Goal: Transaction & Acquisition: Purchase product/service

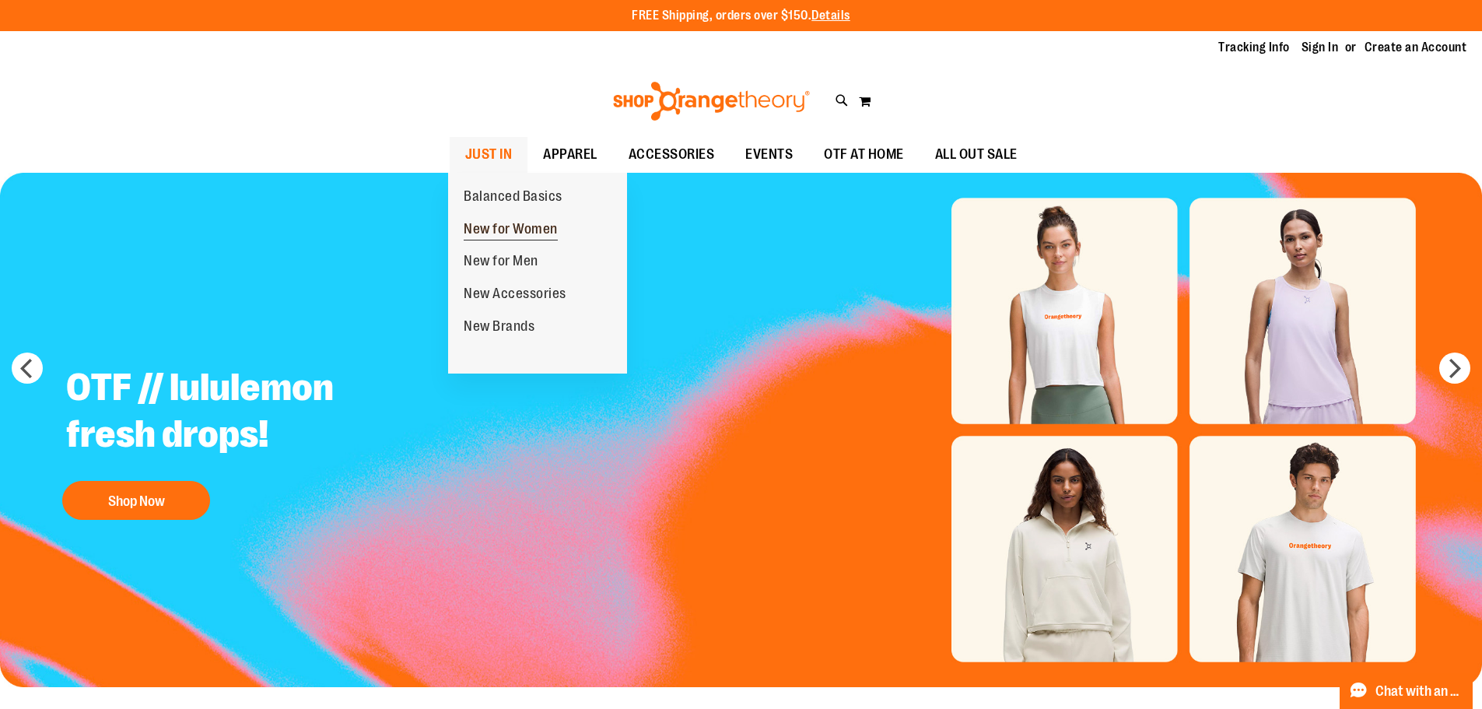
type input "**********"
click at [507, 233] on span "New for Women" at bounding box center [511, 230] width 94 height 19
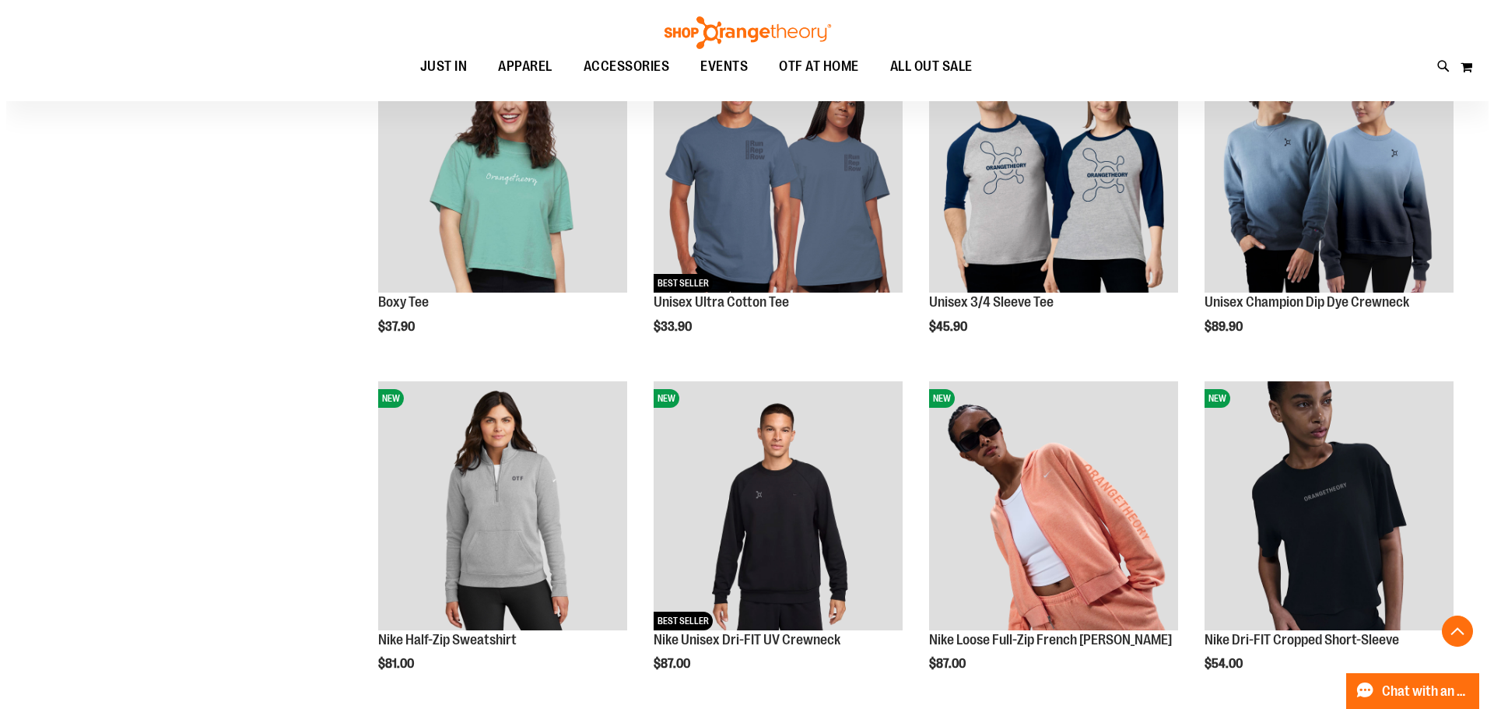
scroll to position [622, 0]
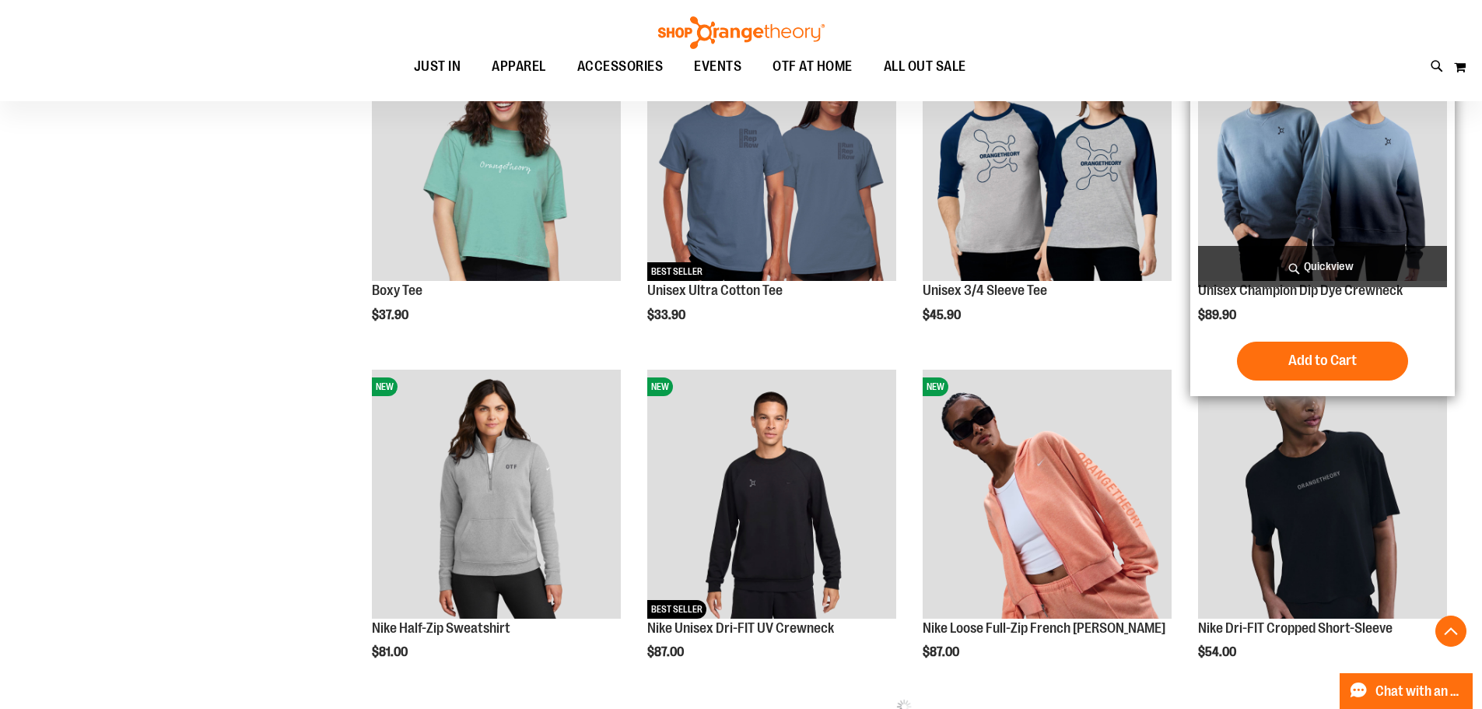
type input "**********"
click at [1312, 208] on img "product" at bounding box center [1322, 156] width 249 height 249
click at [1334, 263] on span "Quickview" at bounding box center [1322, 266] width 249 height 41
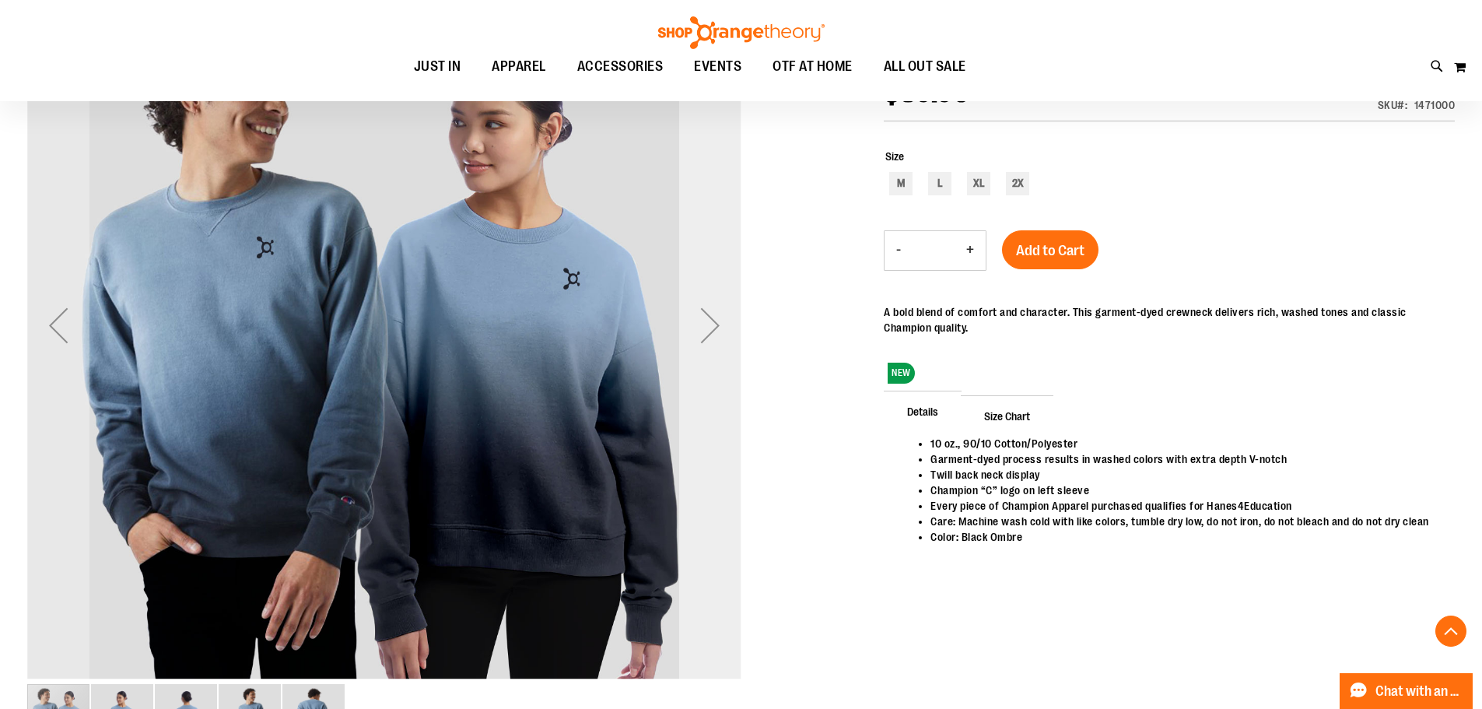
scroll to position [77, 0]
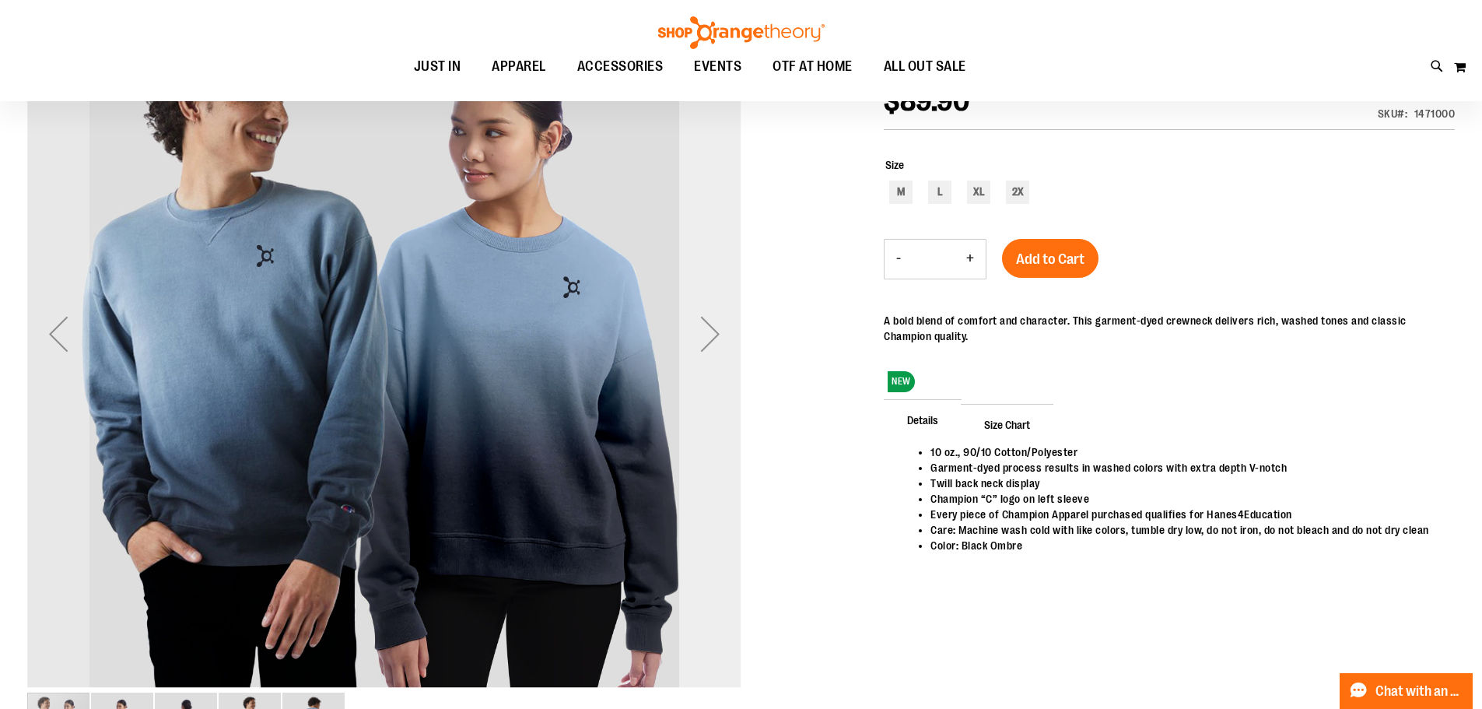
type input "**********"
click at [727, 362] on div "Next" at bounding box center [710, 334] width 62 height 62
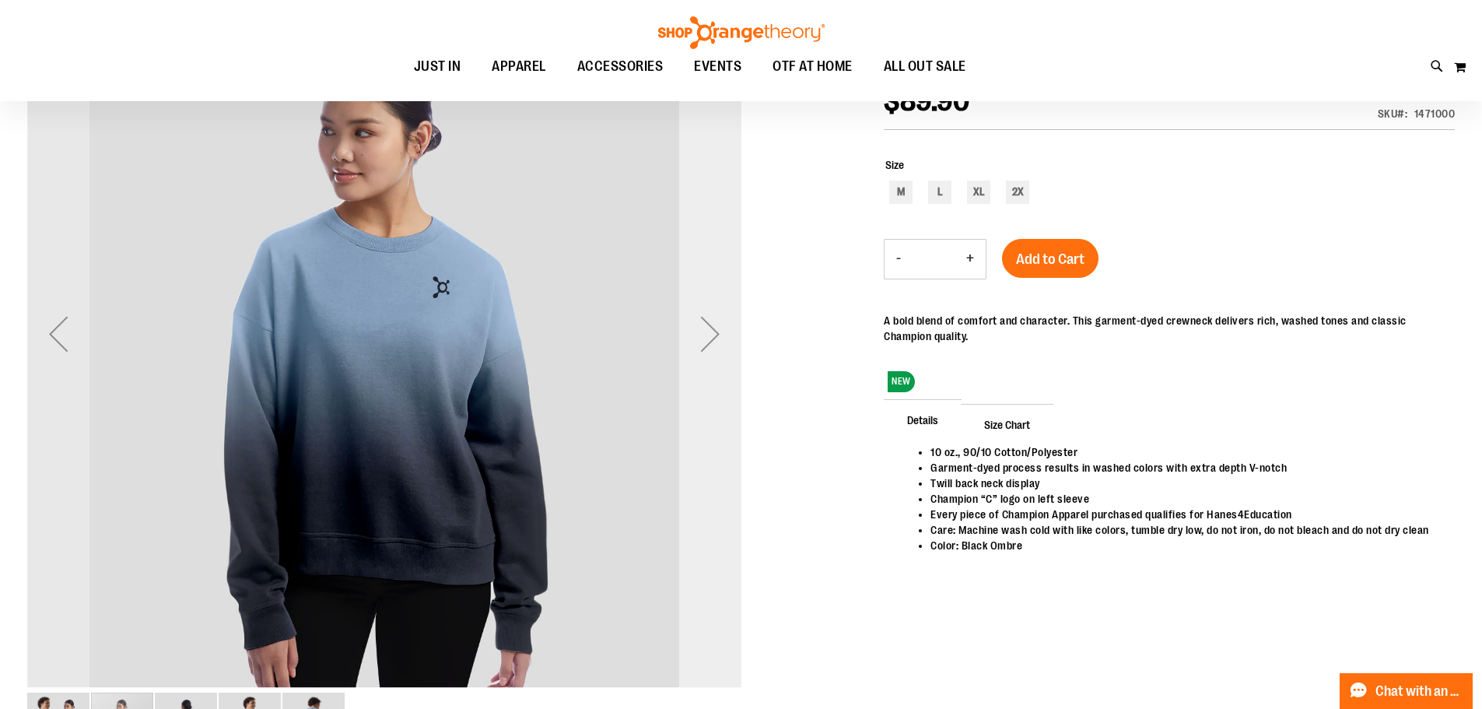
click at [724, 342] on div "Next" at bounding box center [710, 334] width 62 height 62
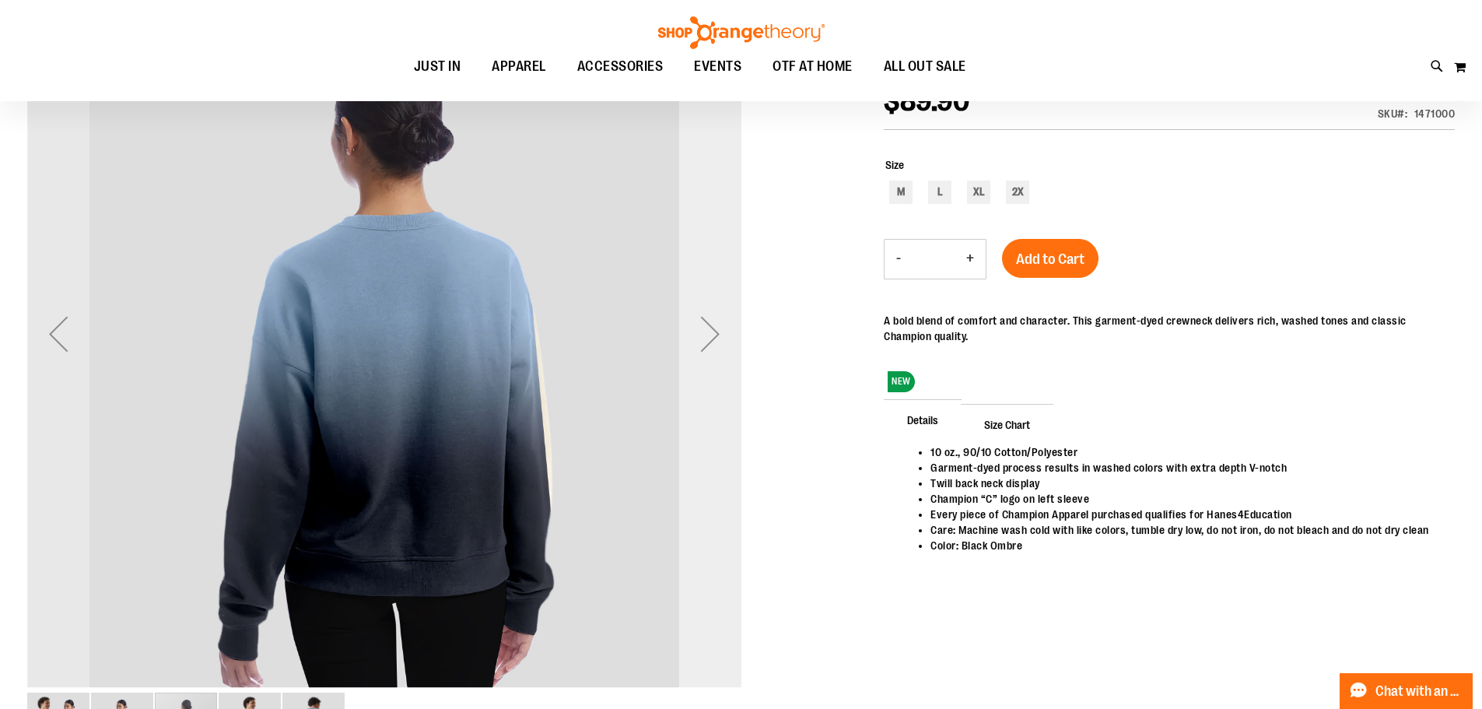
click at [724, 342] on div "Next" at bounding box center [710, 334] width 62 height 62
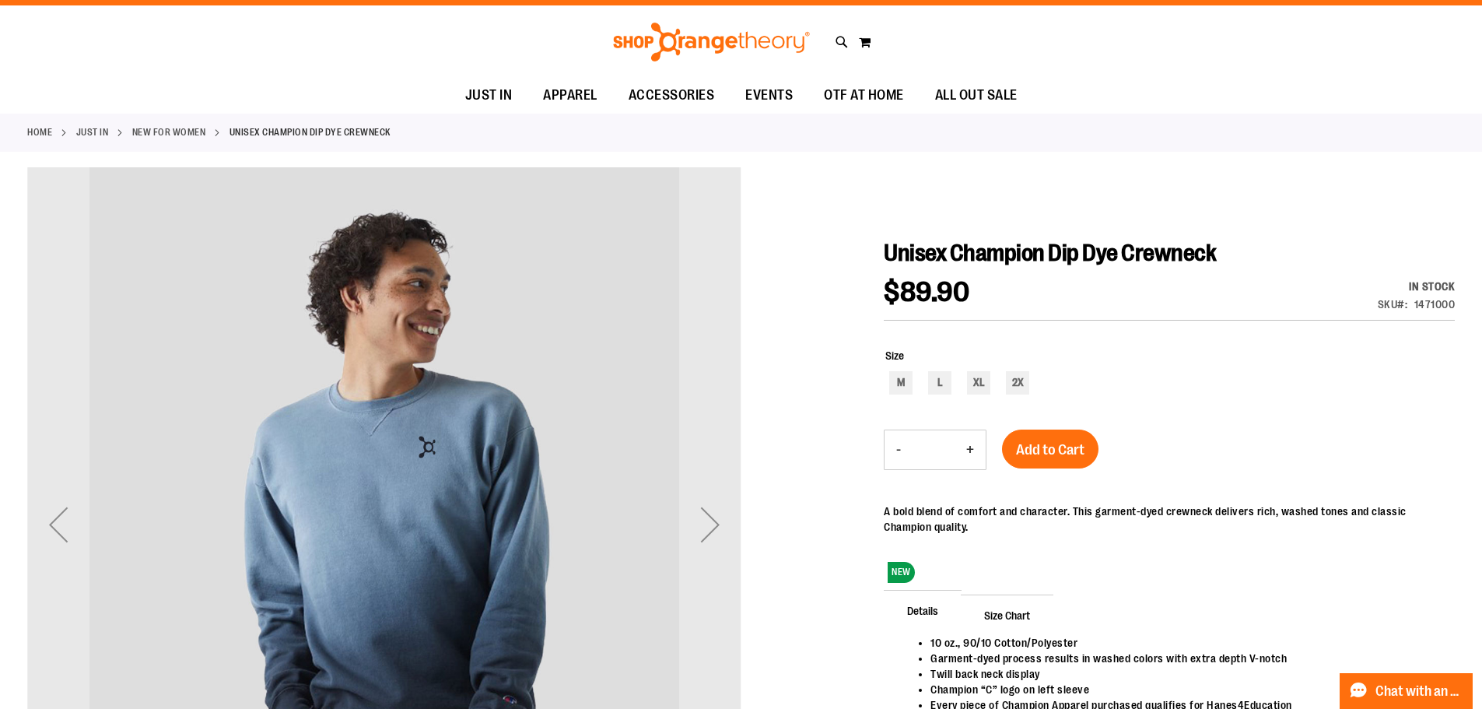
scroll to position [0, 0]
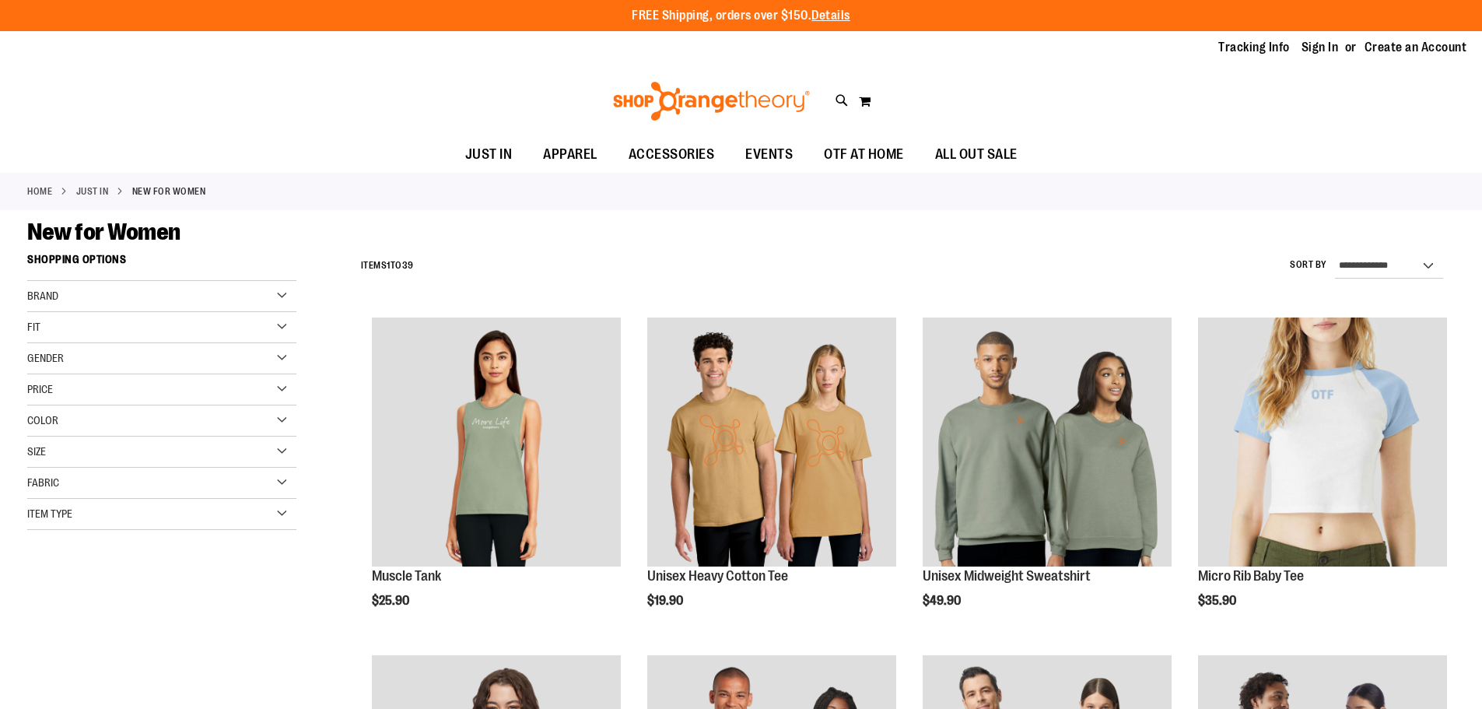
scroll to position [623, 0]
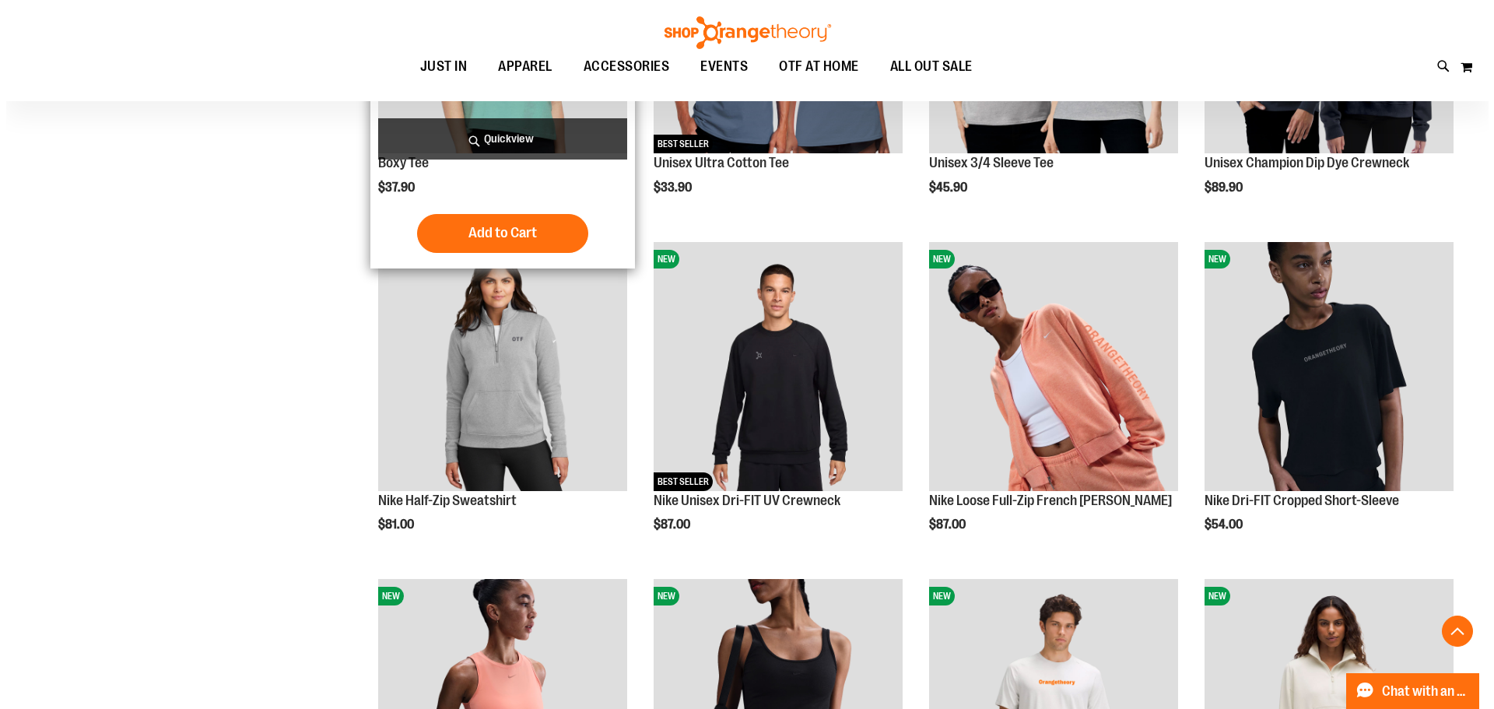
scroll to position [778, 0]
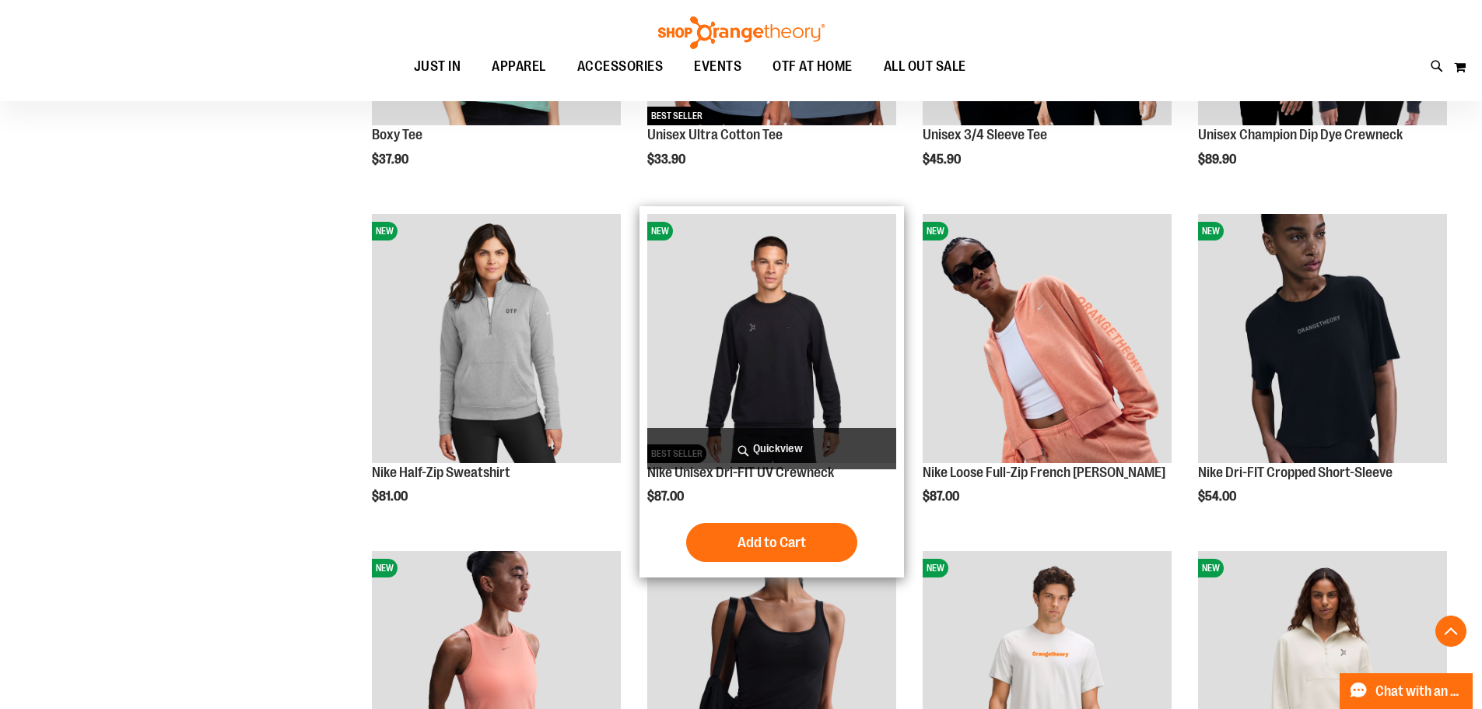
type input "**********"
click at [777, 450] on span "Quickview" at bounding box center [771, 448] width 249 height 41
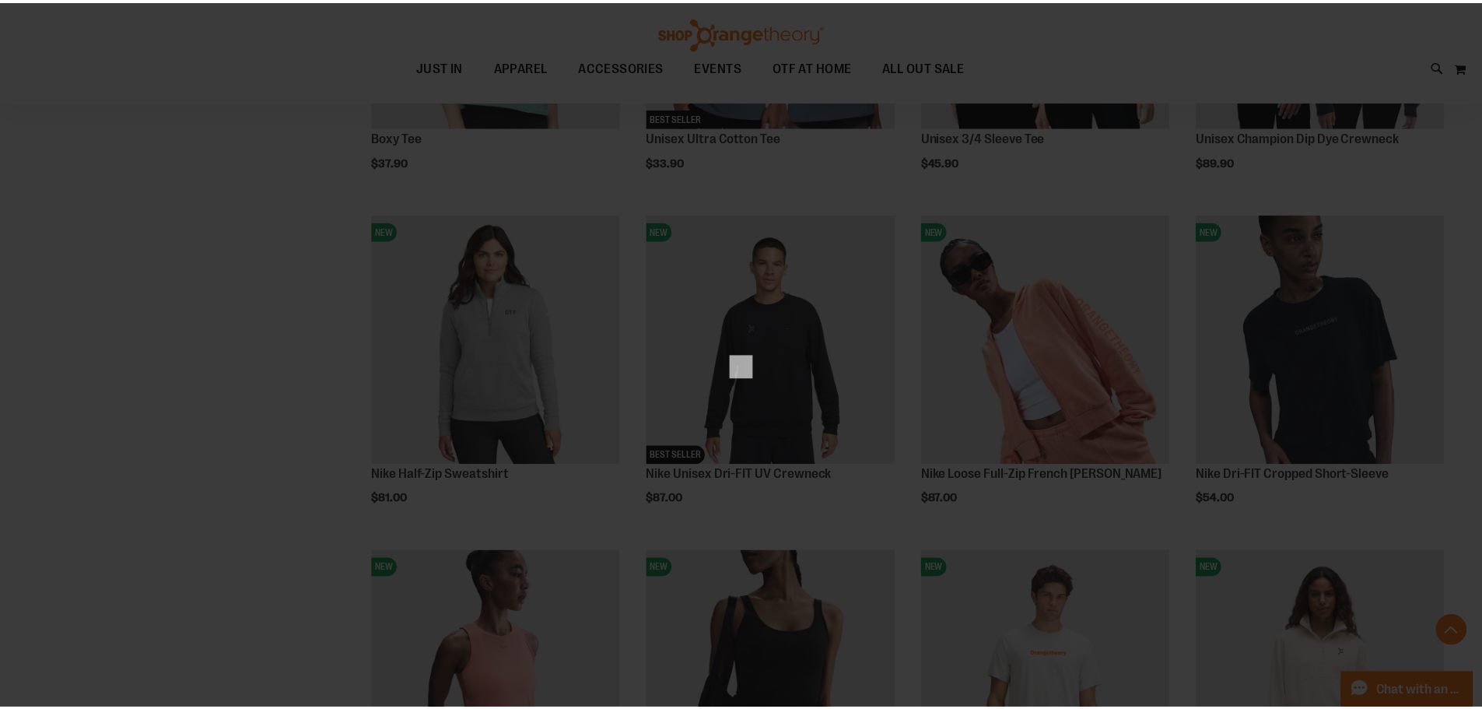
scroll to position [0, 0]
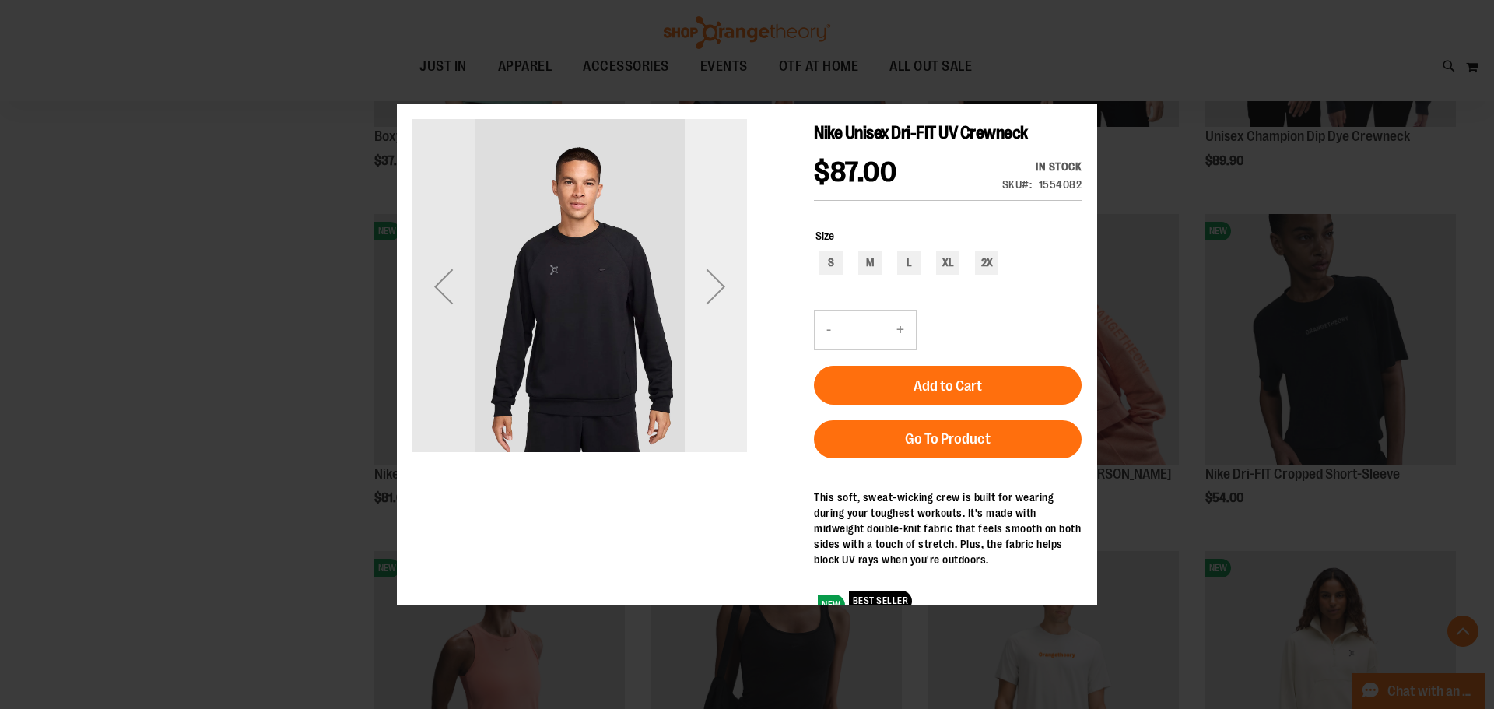
click at [735, 281] on div "Next" at bounding box center [716, 285] width 62 height 62
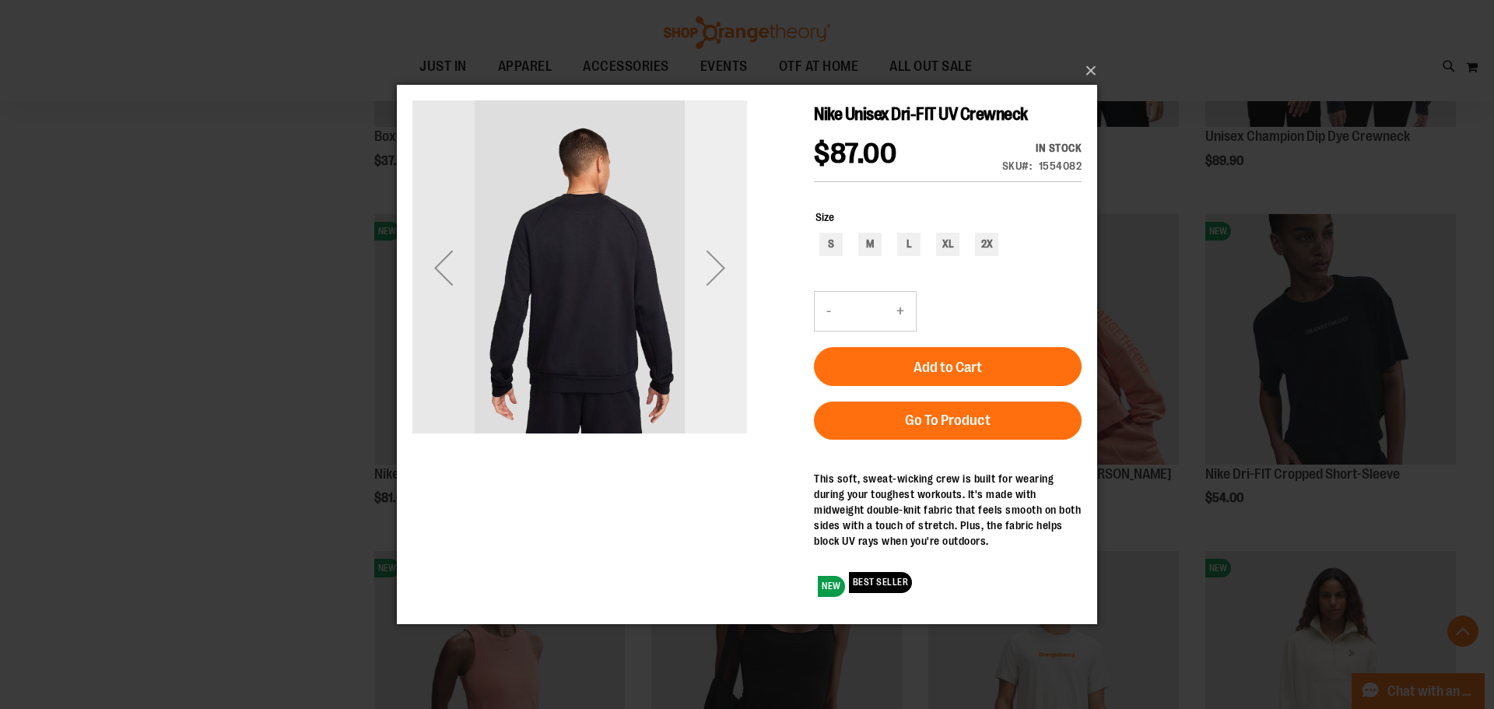
click at [735, 273] on div "Next" at bounding box center [716, 267] width 62 height 62
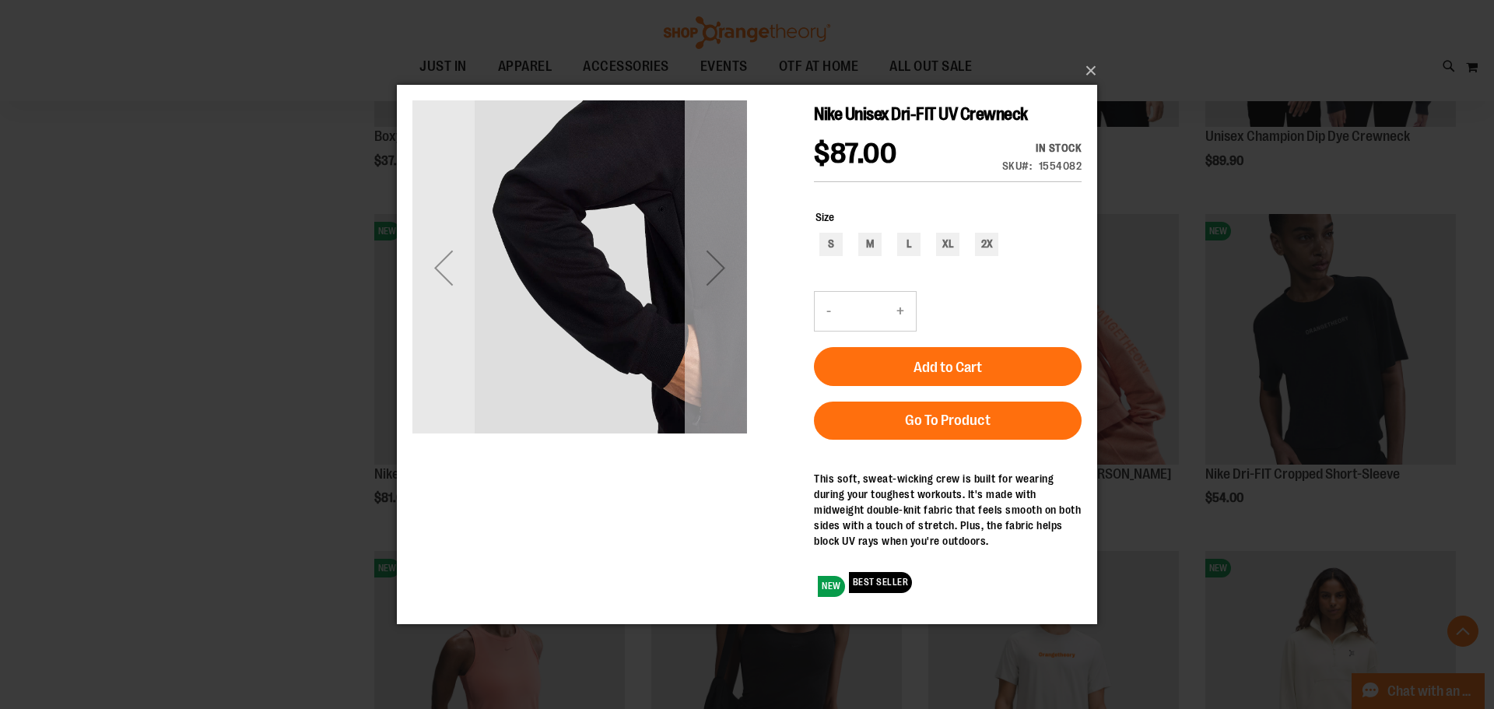
click at [735, 273] on div "Next" at bounding box center [716, 267] width 62 height 62
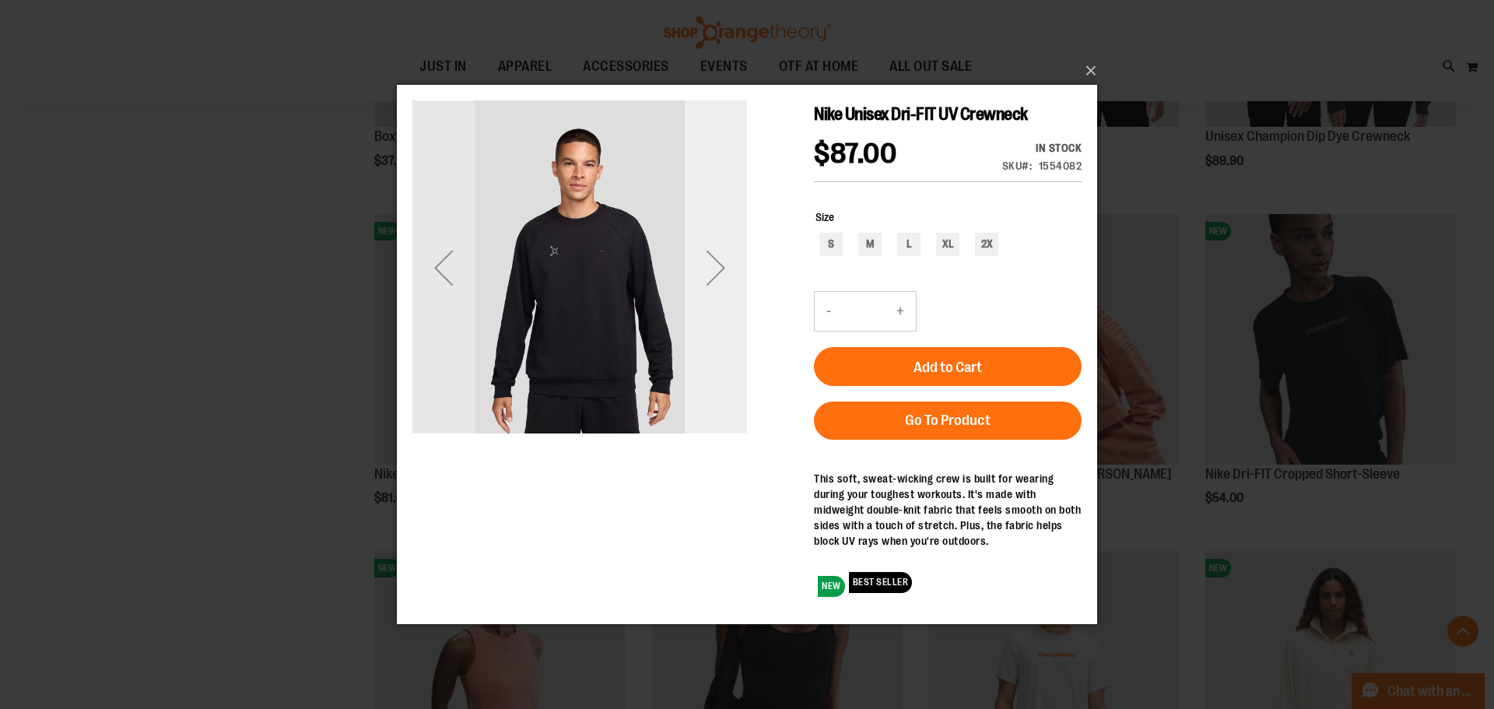
click at [735, 273] on div "Next" at bounding box center [716, 267] width 62 height 62
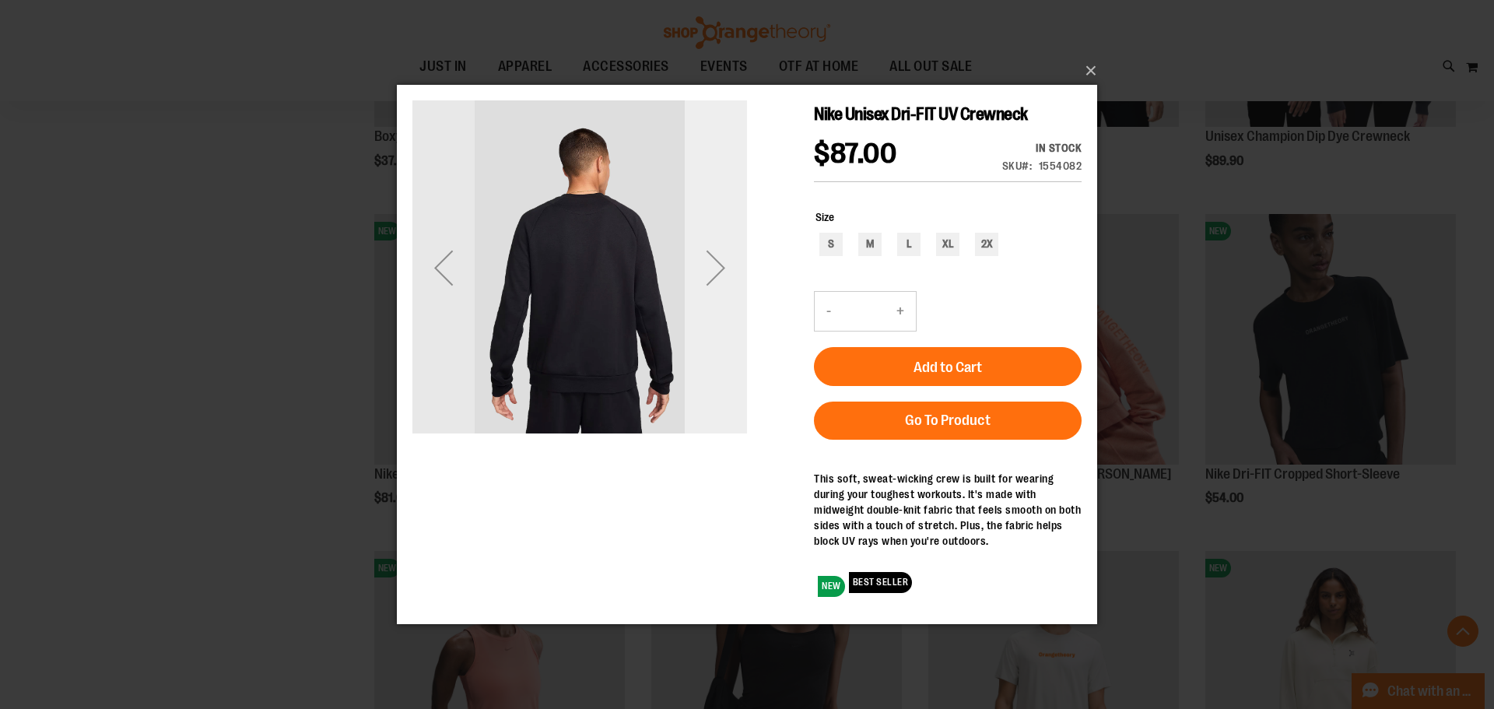
click at [715, 260] on div "Next" at bounding box center [716, 267] width 62 height 62
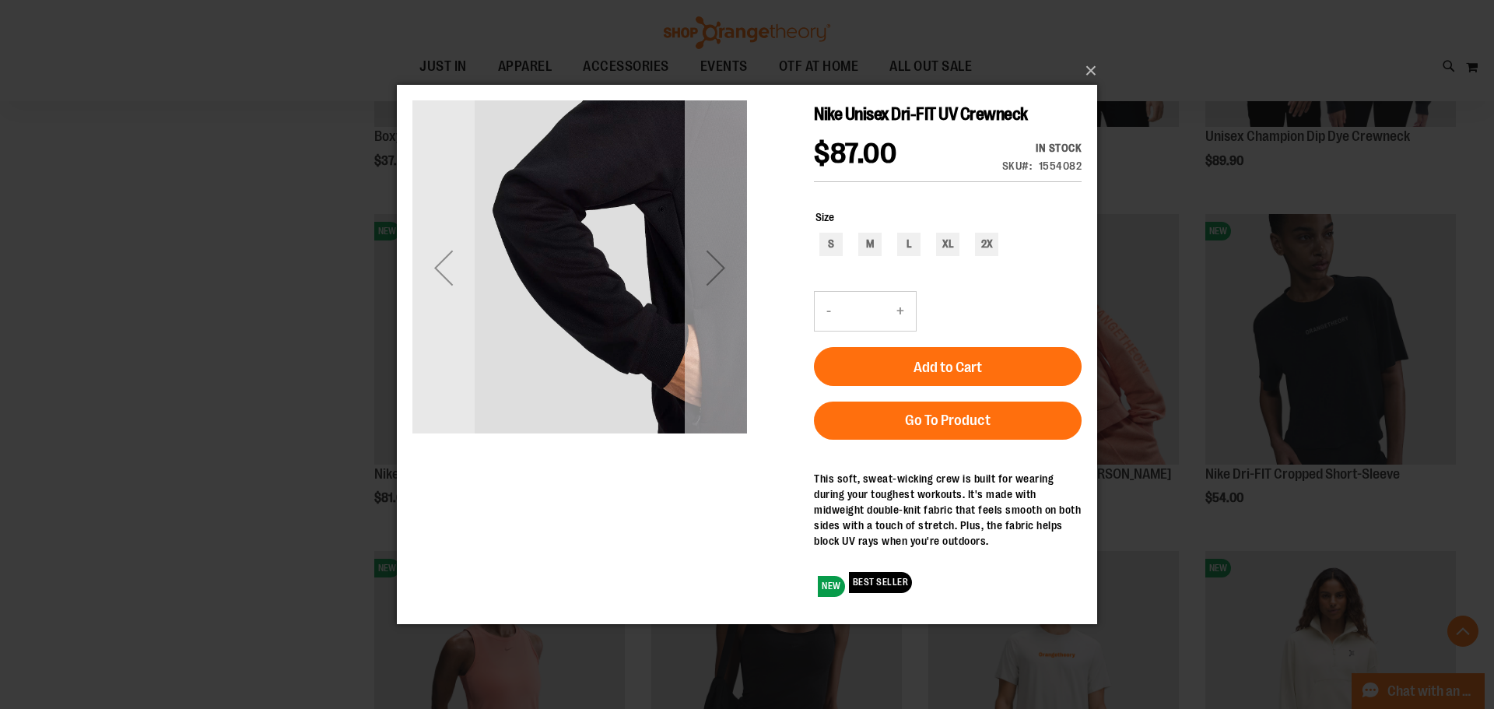
click at [729, 326] on div "Next" at bounding box center [716, 267] width 62 height 335
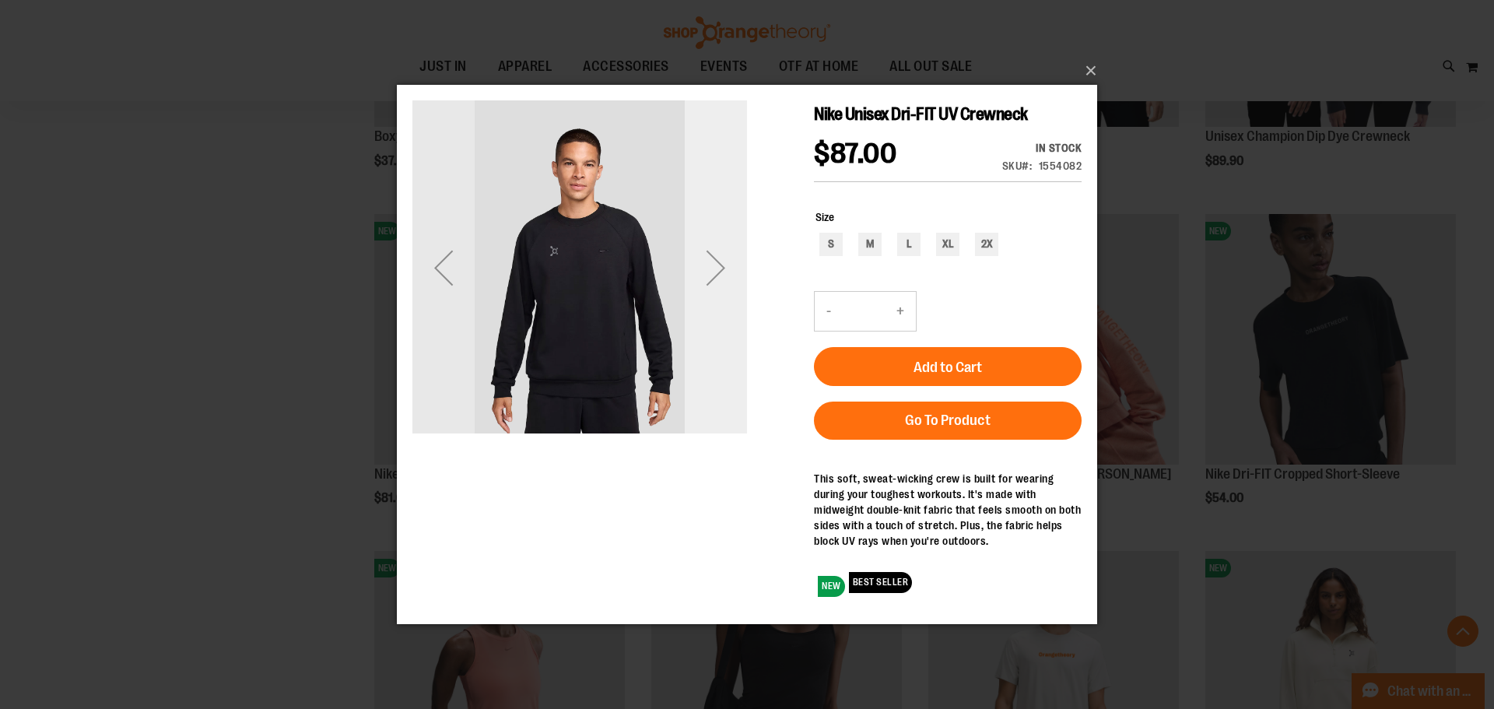
click at [727, 296] on div "Next" at bounding box center [716, 267] width 62 height 62
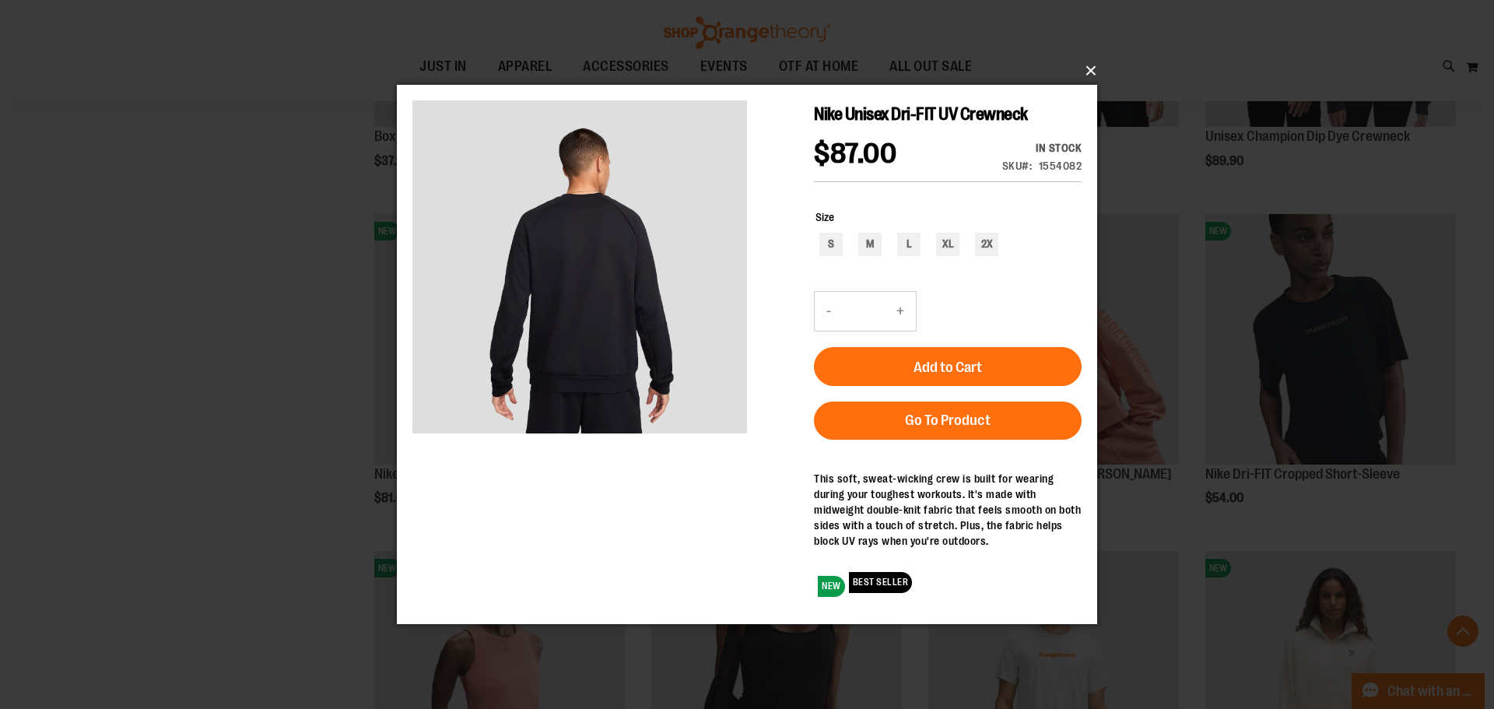
click at [1092, 68] on button "×" at bounding box center [751, 71] width 700 height 34
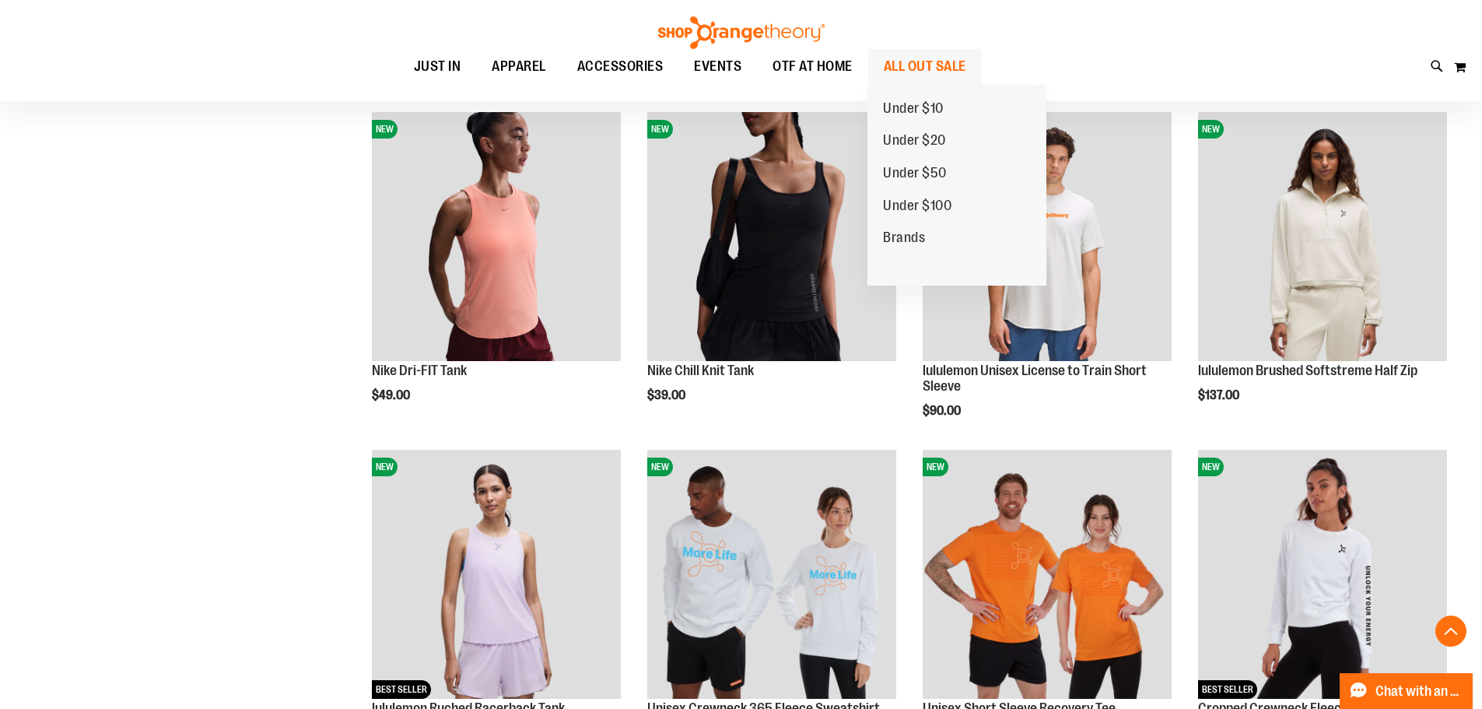
scroll to position [1245, 0]
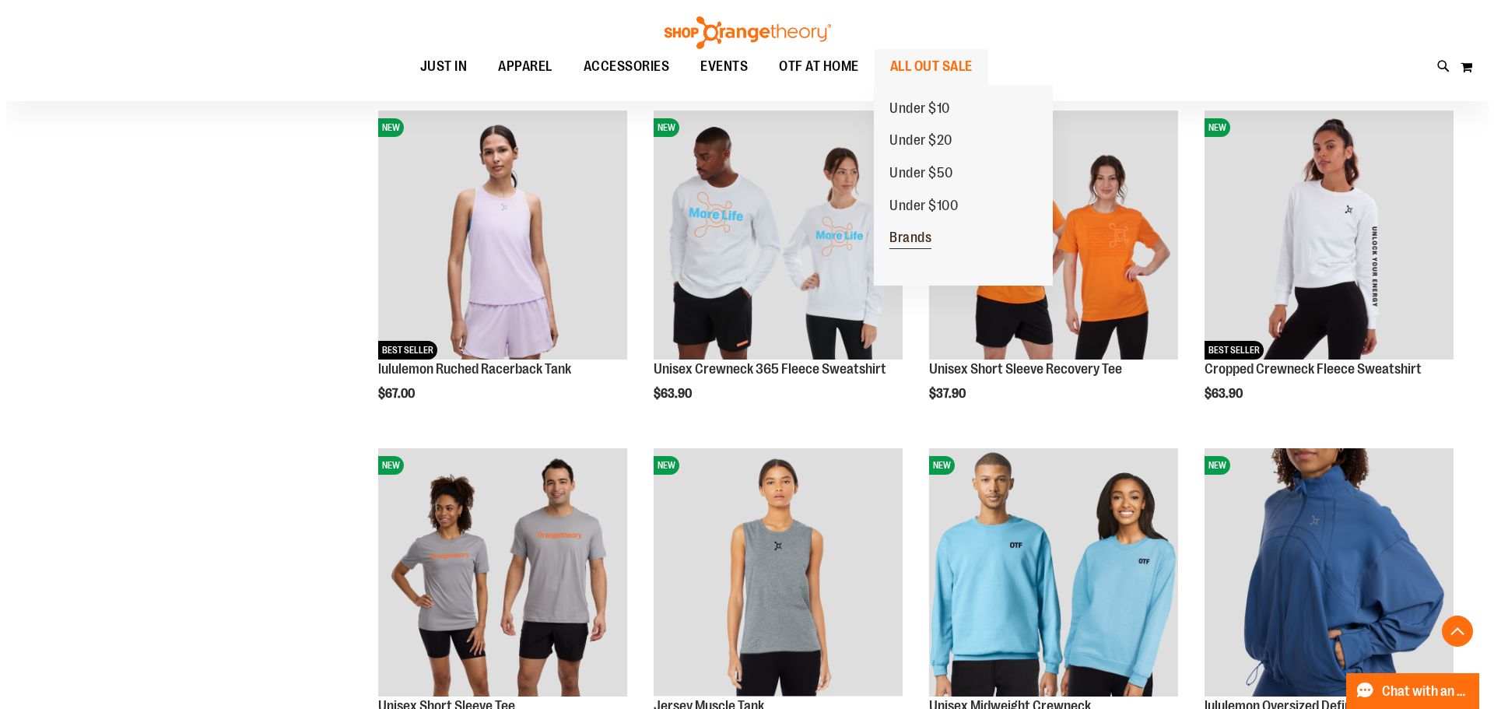
scroll to position [1712, 0]
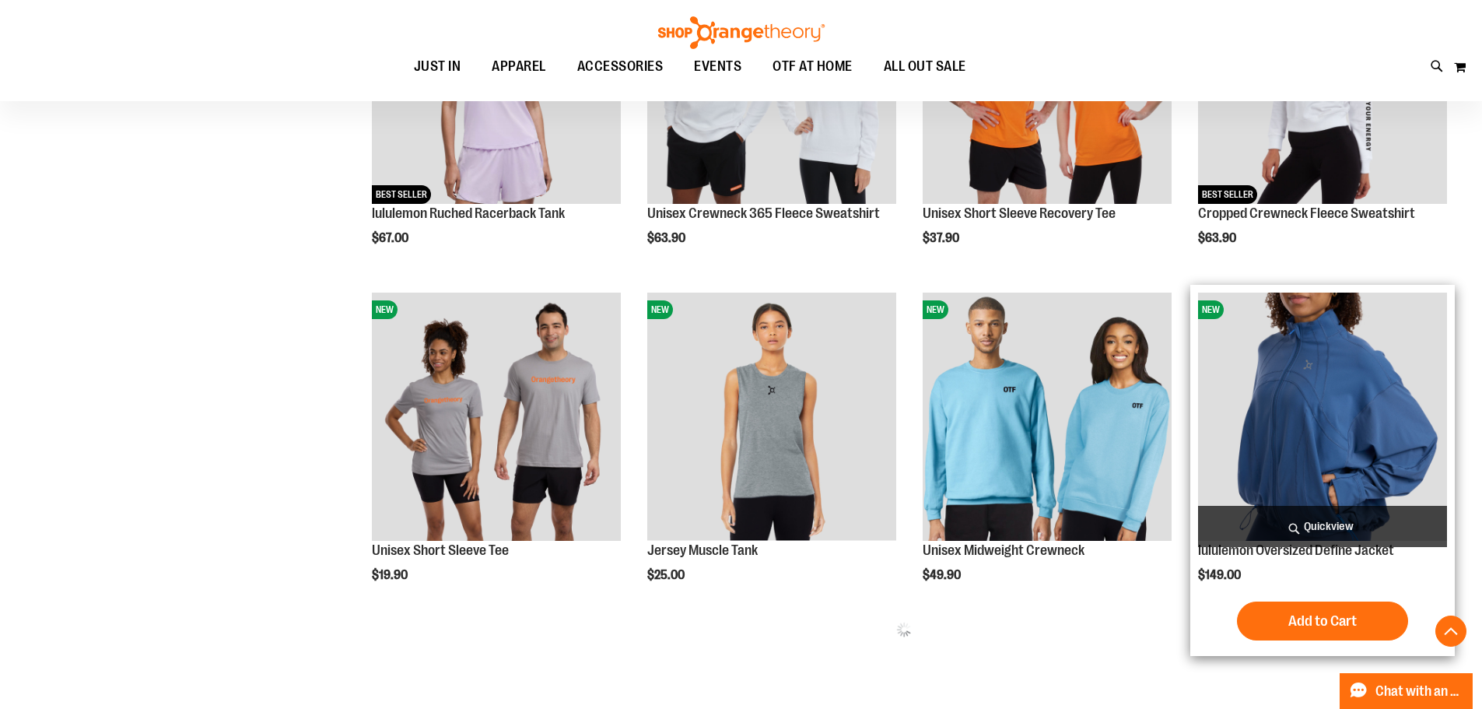
click at [1337, 530] on span "Quickview" at bounding box center [1322, 526] width 249 height 41
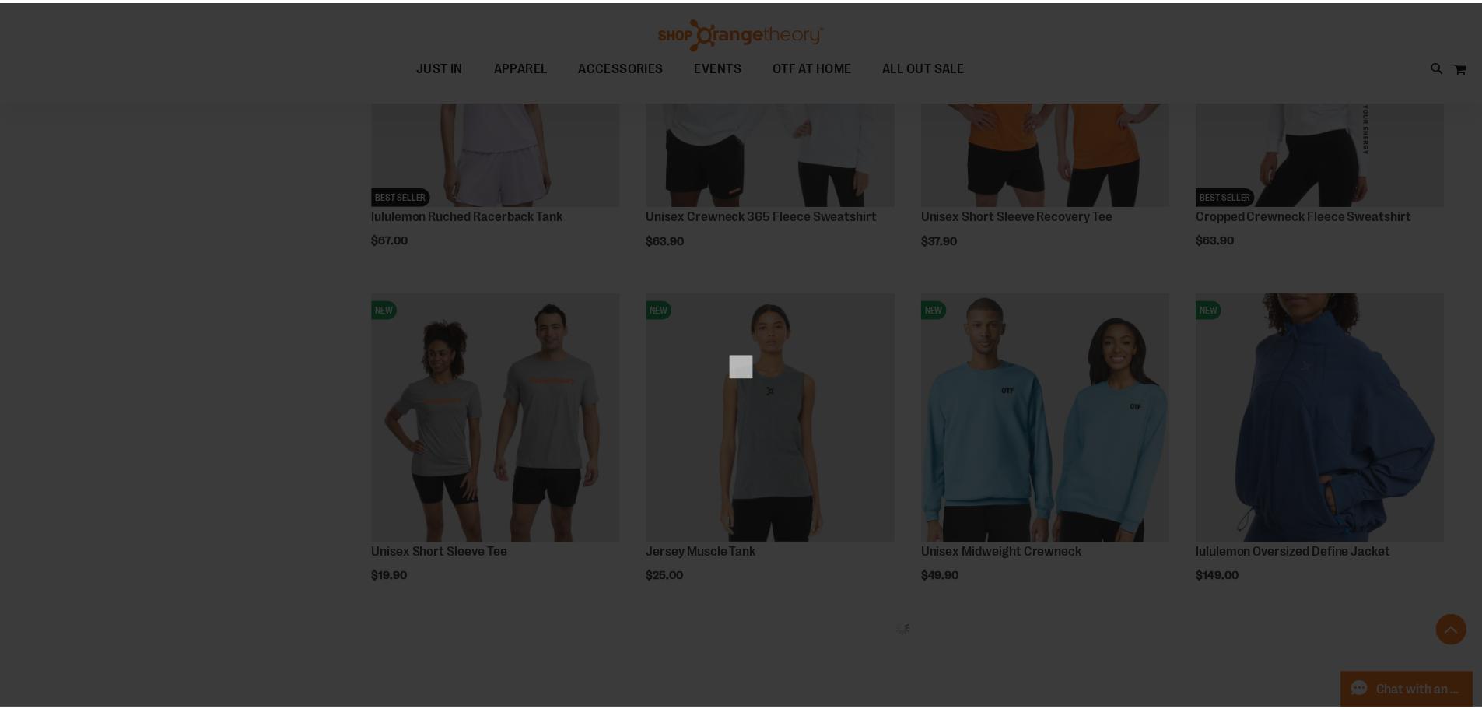
scroll to position [0, 0]
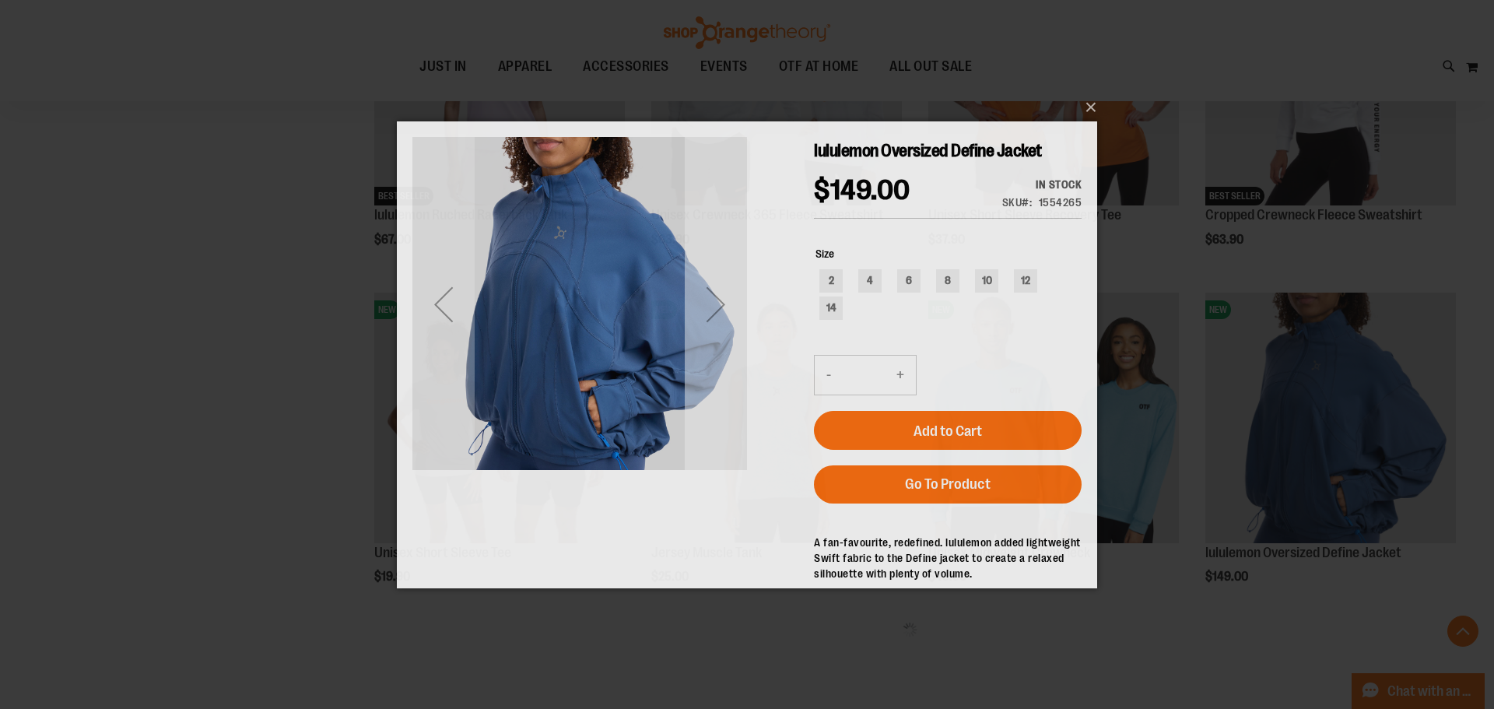
click at [702, 322] on div "Next" at bounding box center [716, 303] width 62 height 62
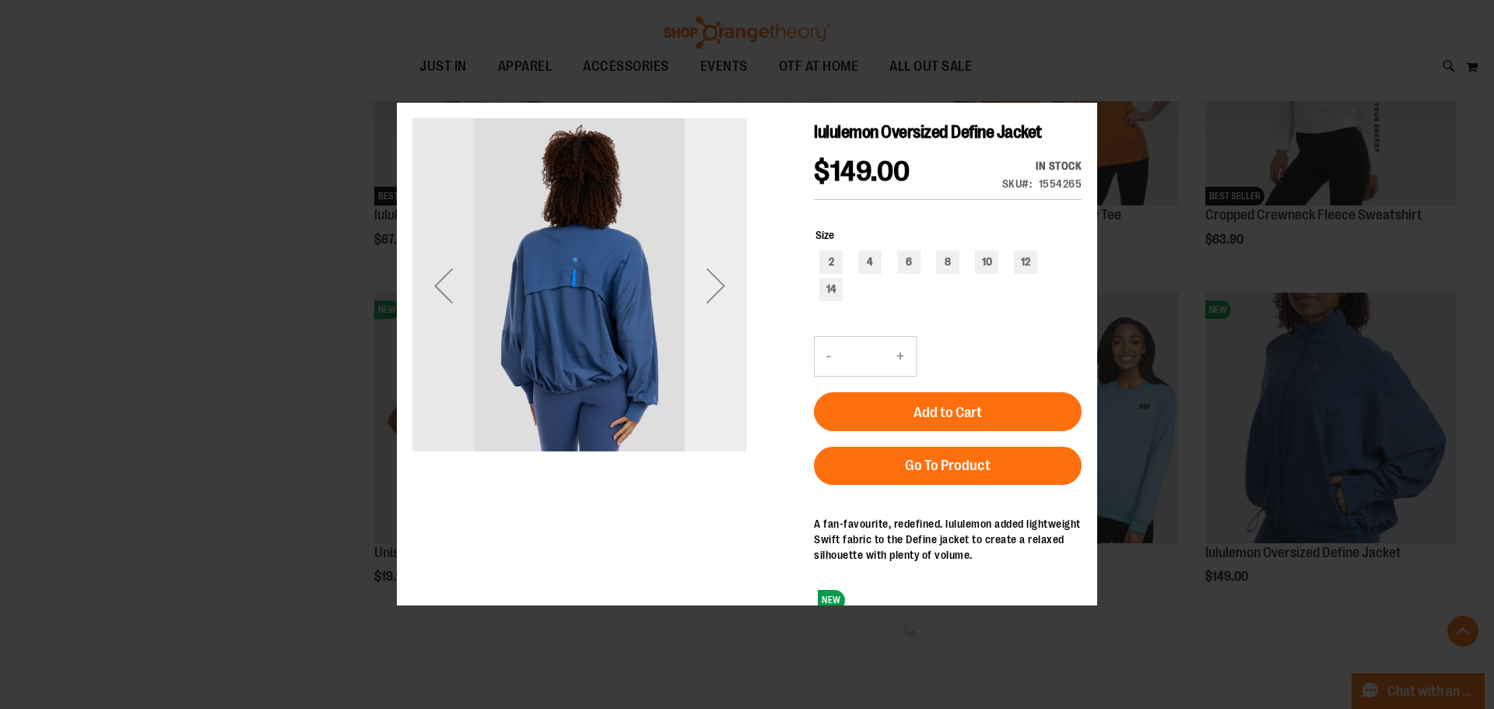
click at [702, 327] on div "Next" at bounding box center [716, 285] width 62 height 335
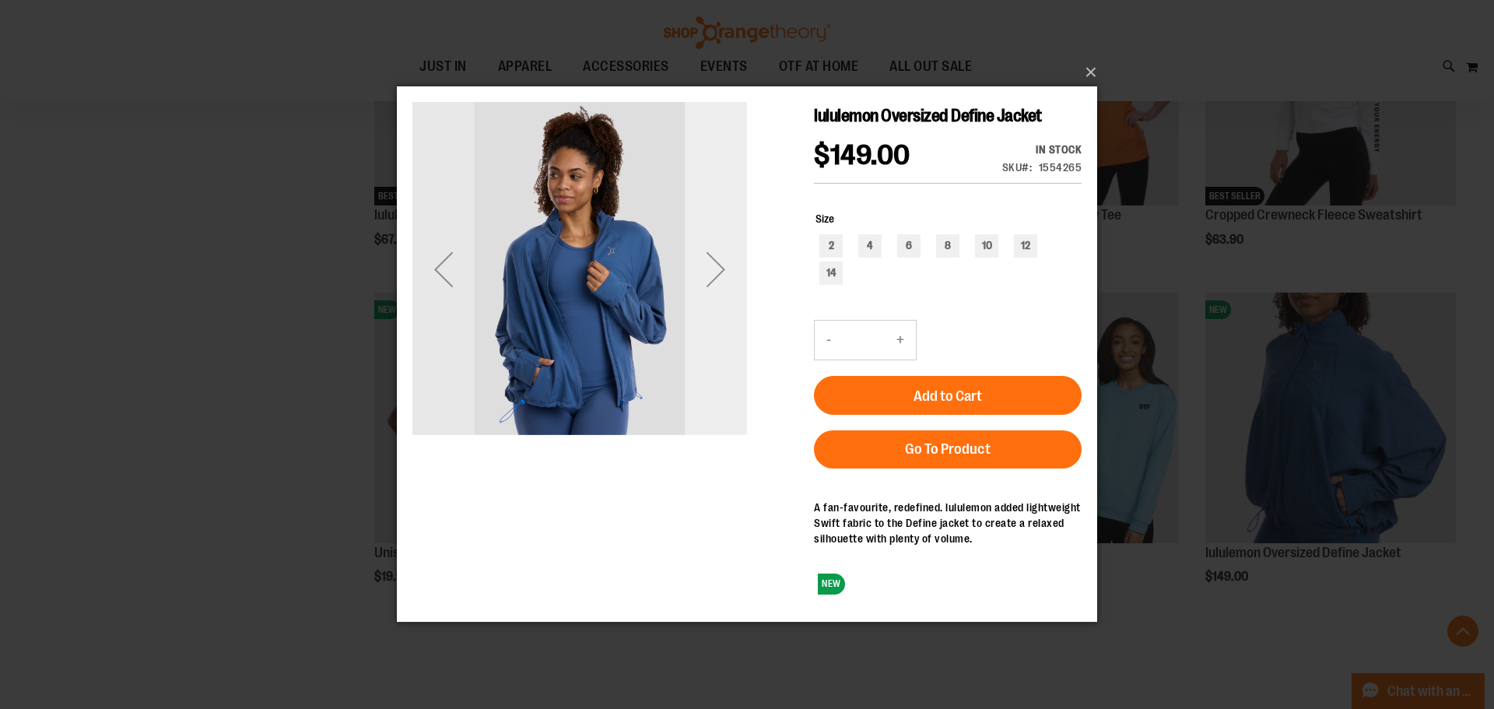
click at [702, 319] on div "Next" at bounding box center [716, 269] width 62 height 335
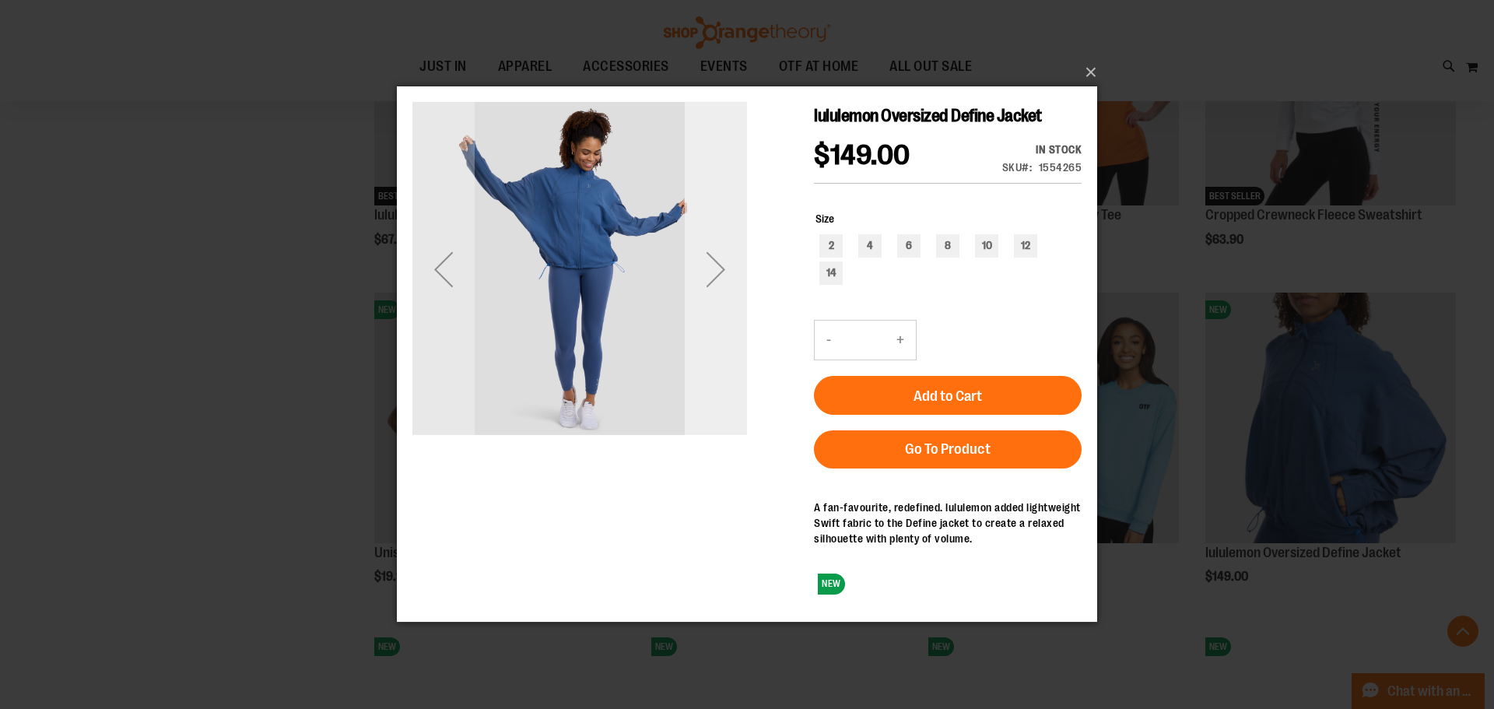
click at [702, 319] on div "Next" at bounding box center [716, 269] width 62 height 335
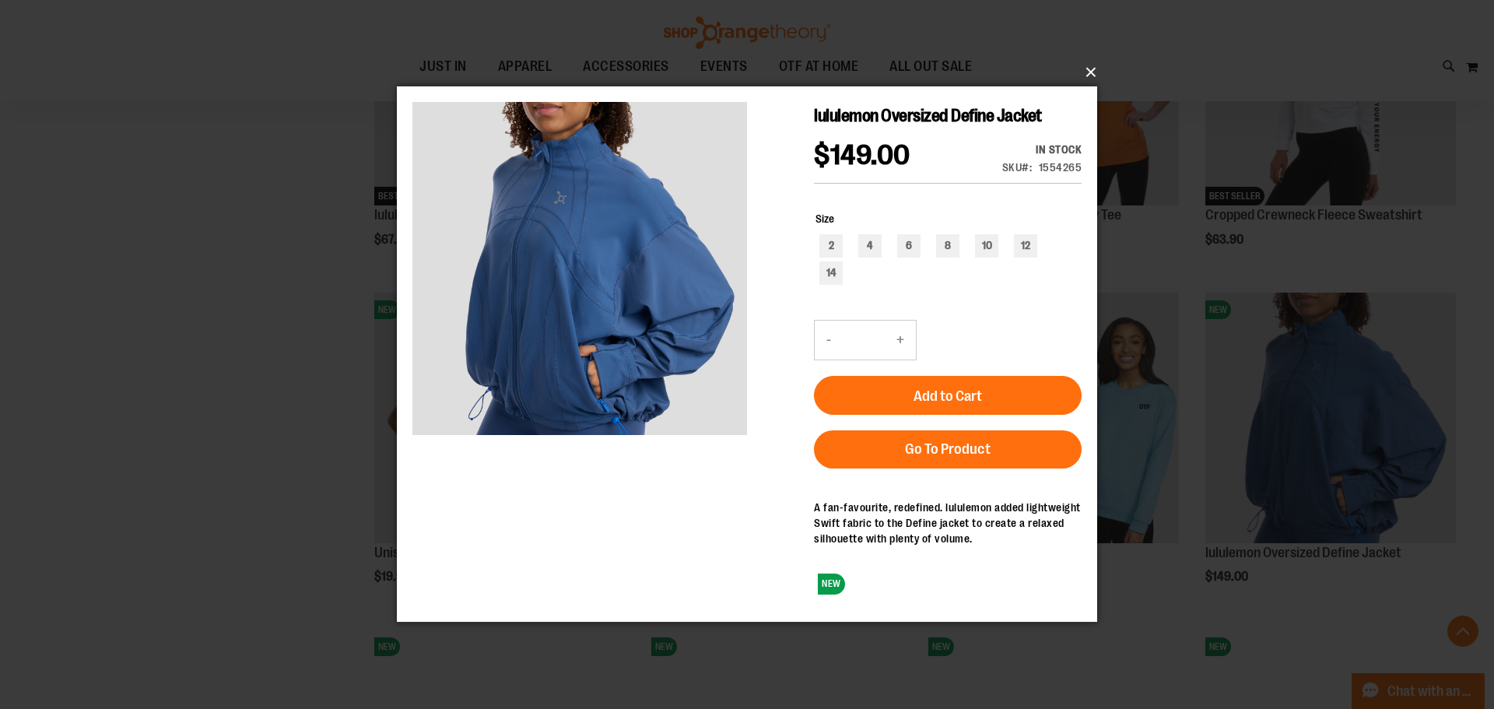
click at [1101, 70] on button "×" at bounding box center [751, 72] width 700 height 34
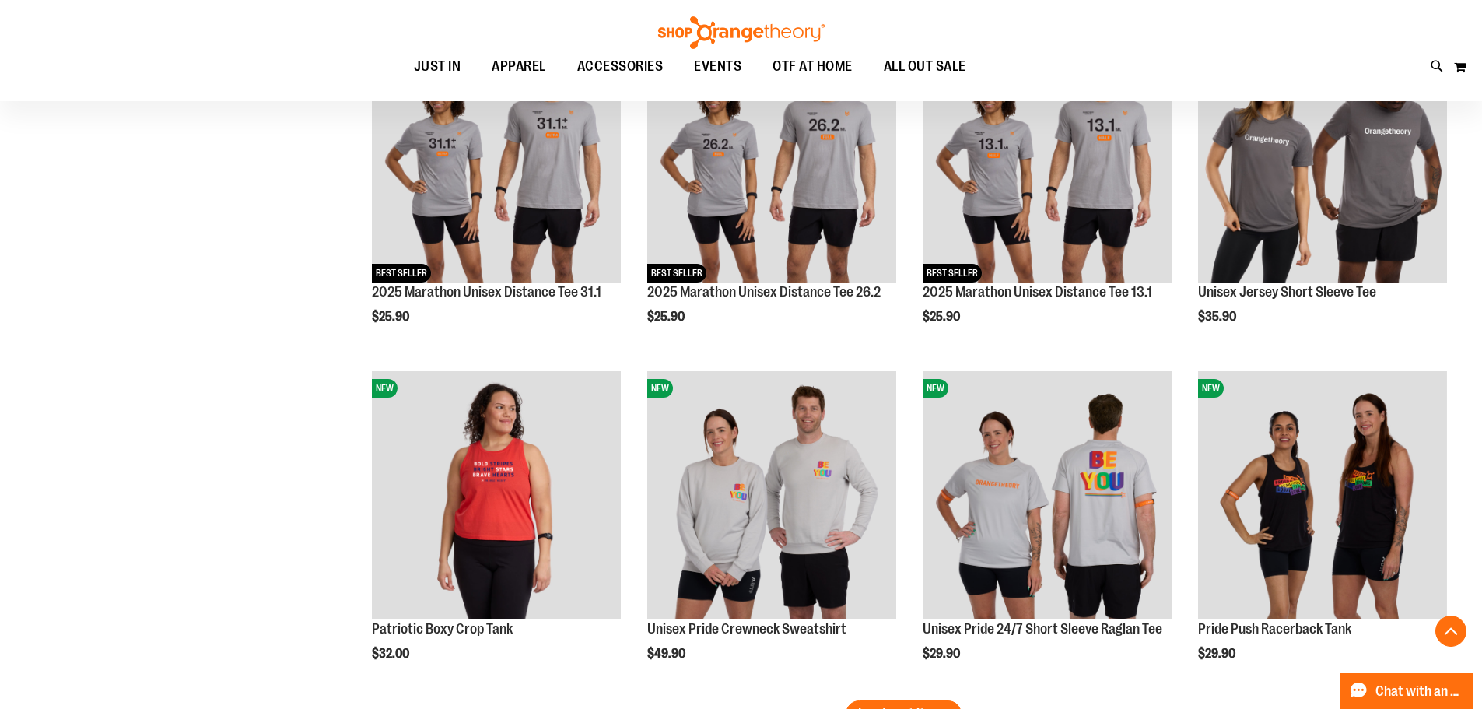
scroll to position [2723, 0]
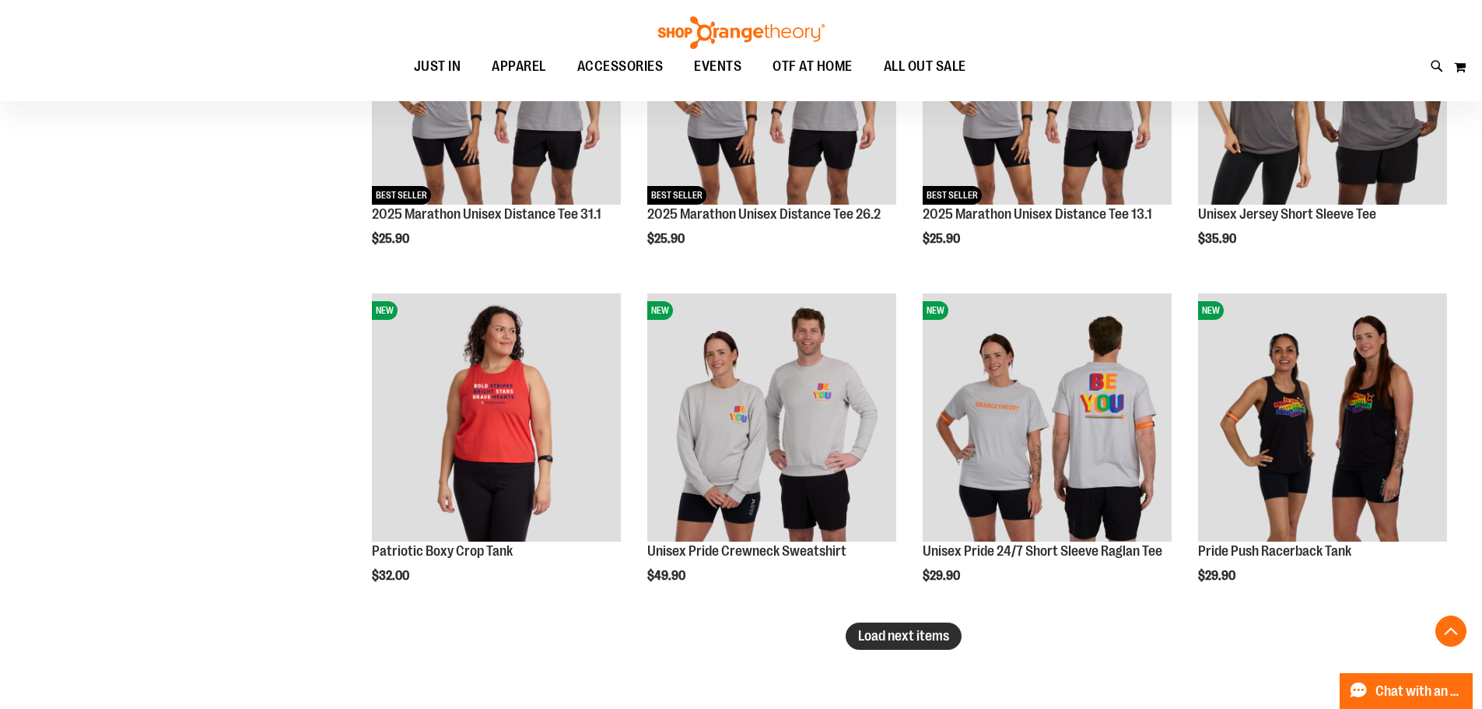
click at [913, 627] on button "Load next items" at bounding box center [904, 635] width 116 height 27
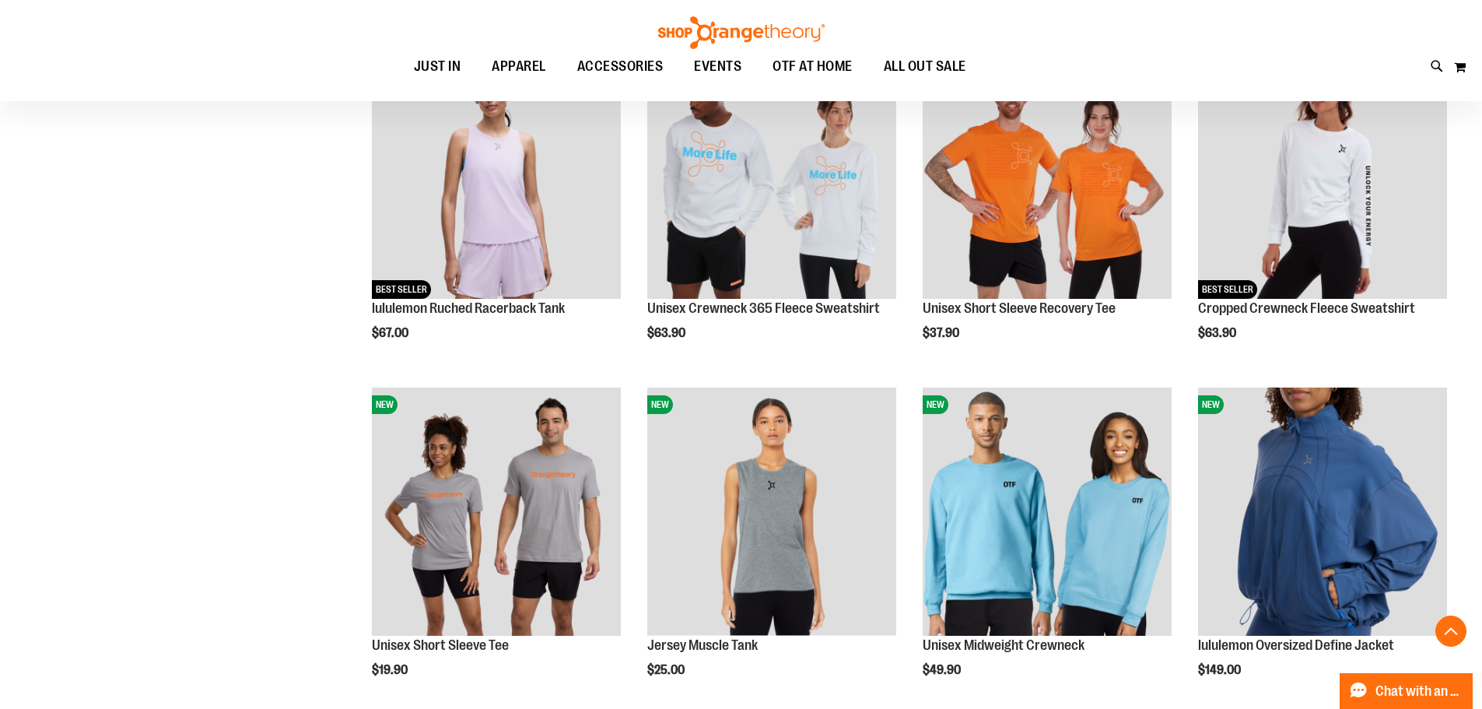
scroll to position [1581, 0]
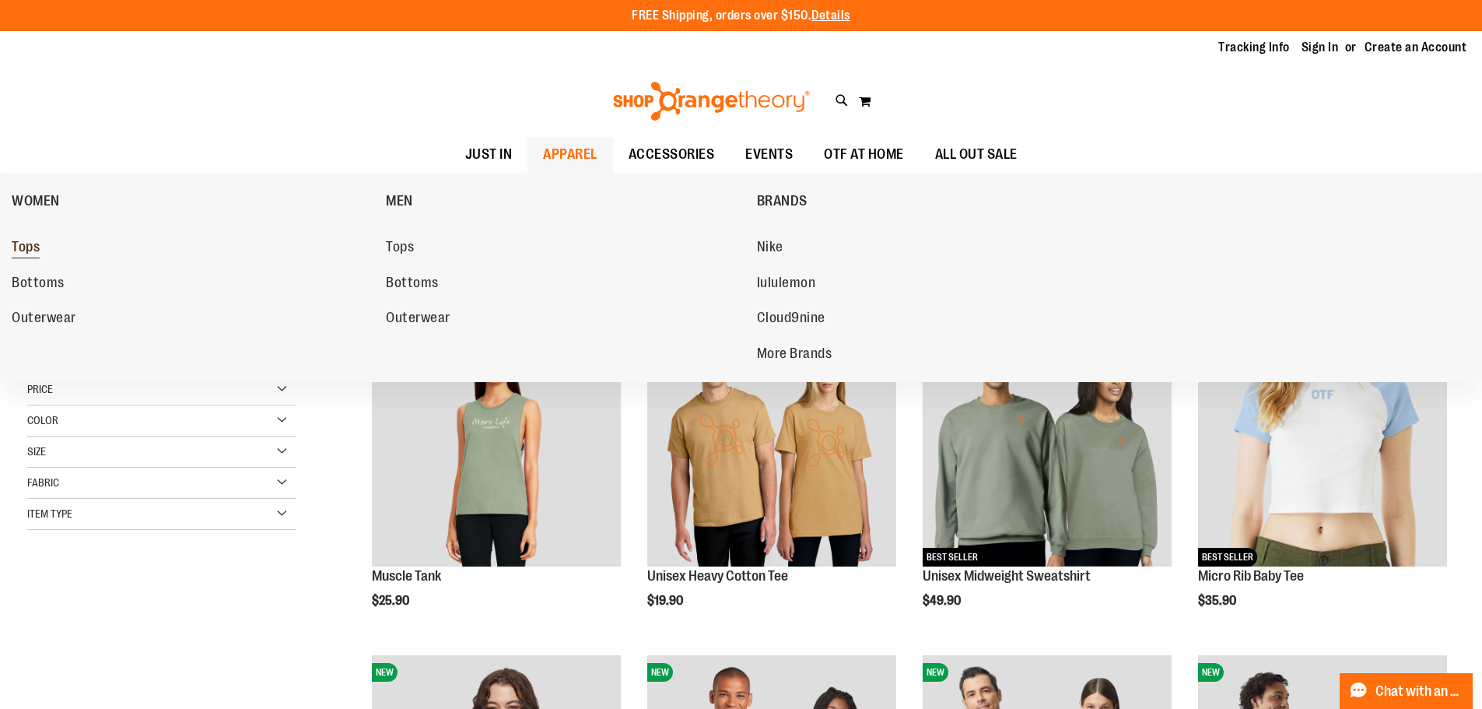
click at [27, 246] on span "Tops" at bounding box center [26, 248] width 28 height 19
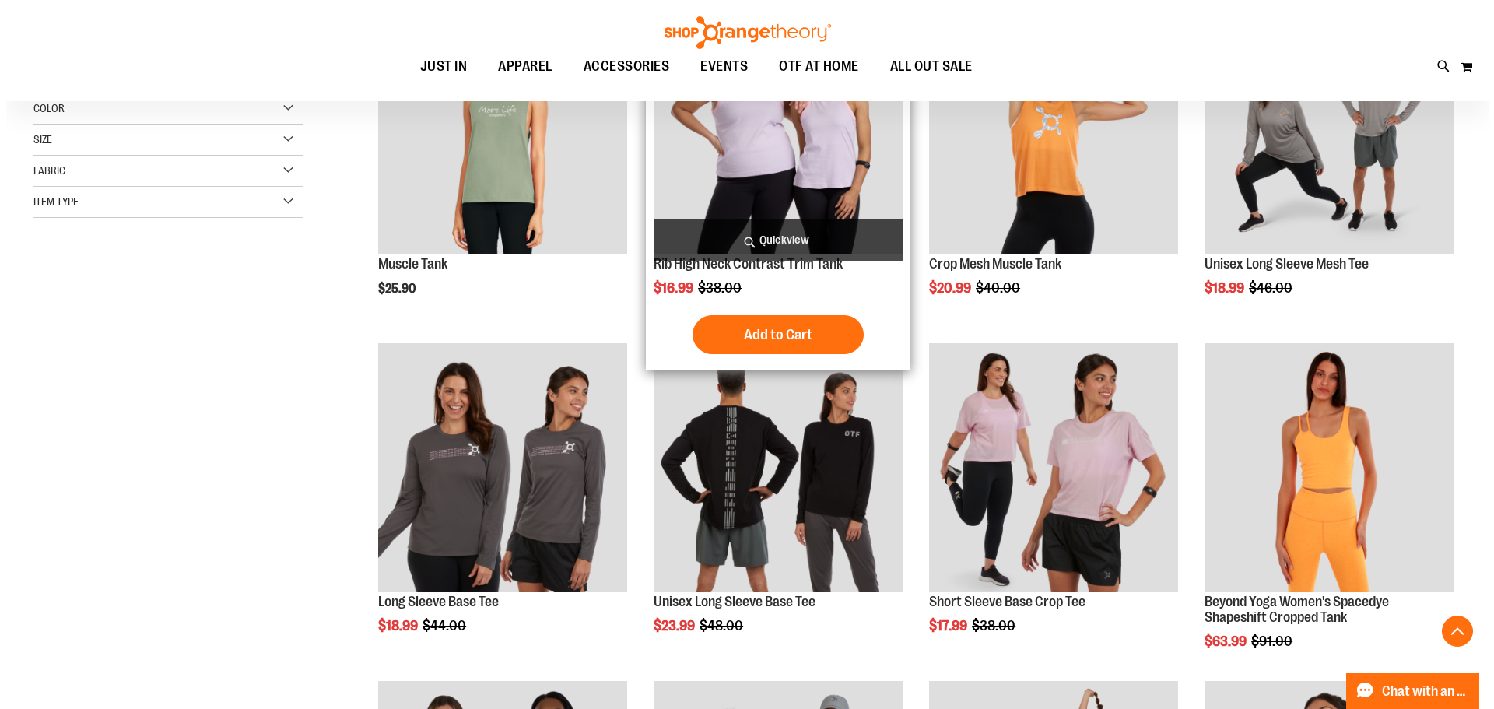
scroll to position [389, 0]
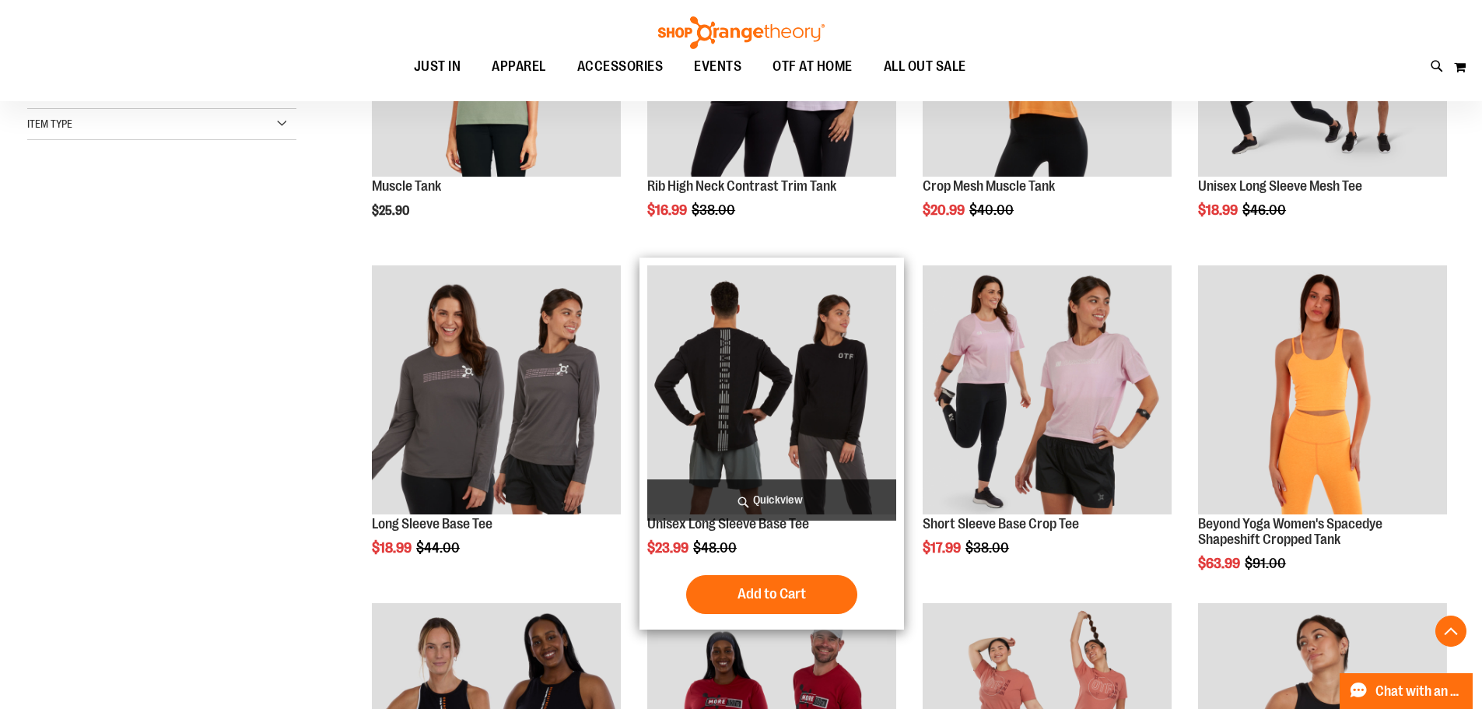
type input "**********"
click at [774, 496] on span "Quickview" at bounding box center [771, 499] width 249 height 41
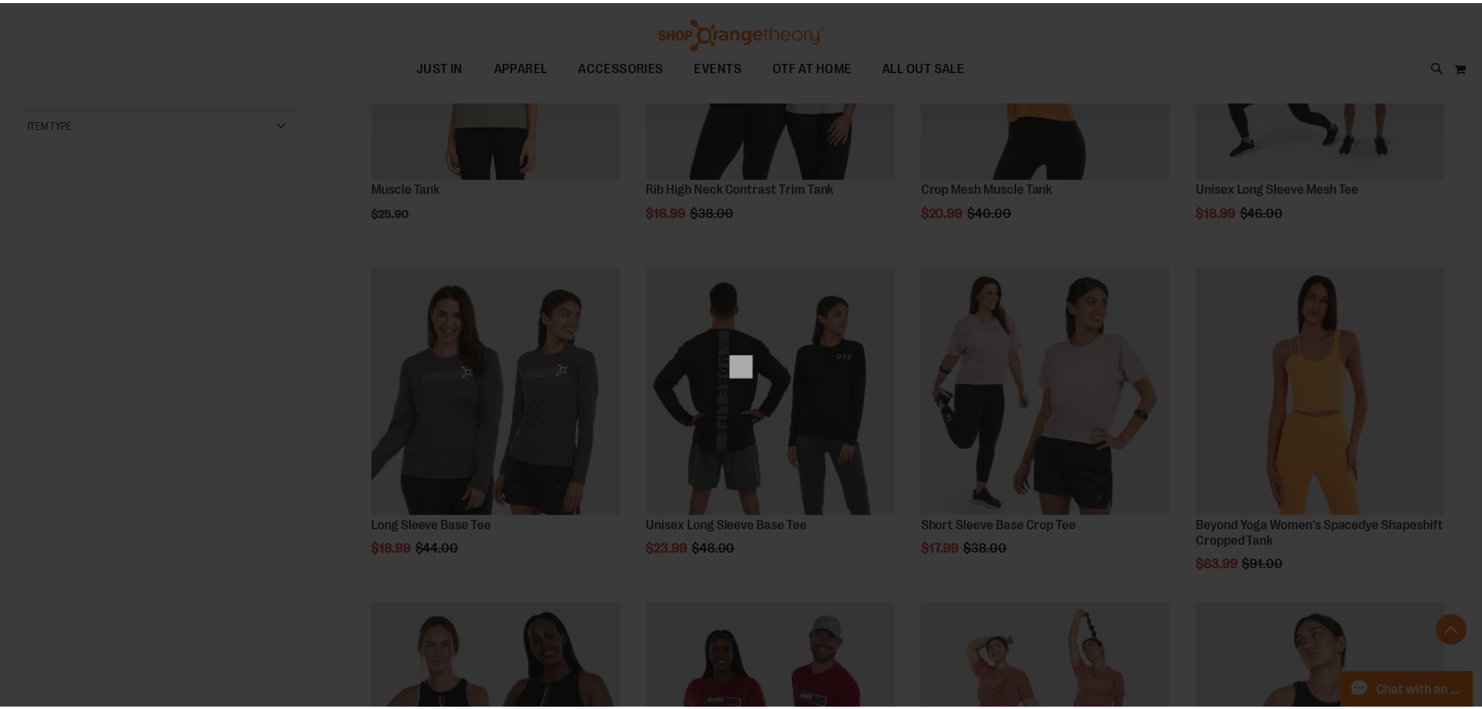
scroll to position [0, 0]
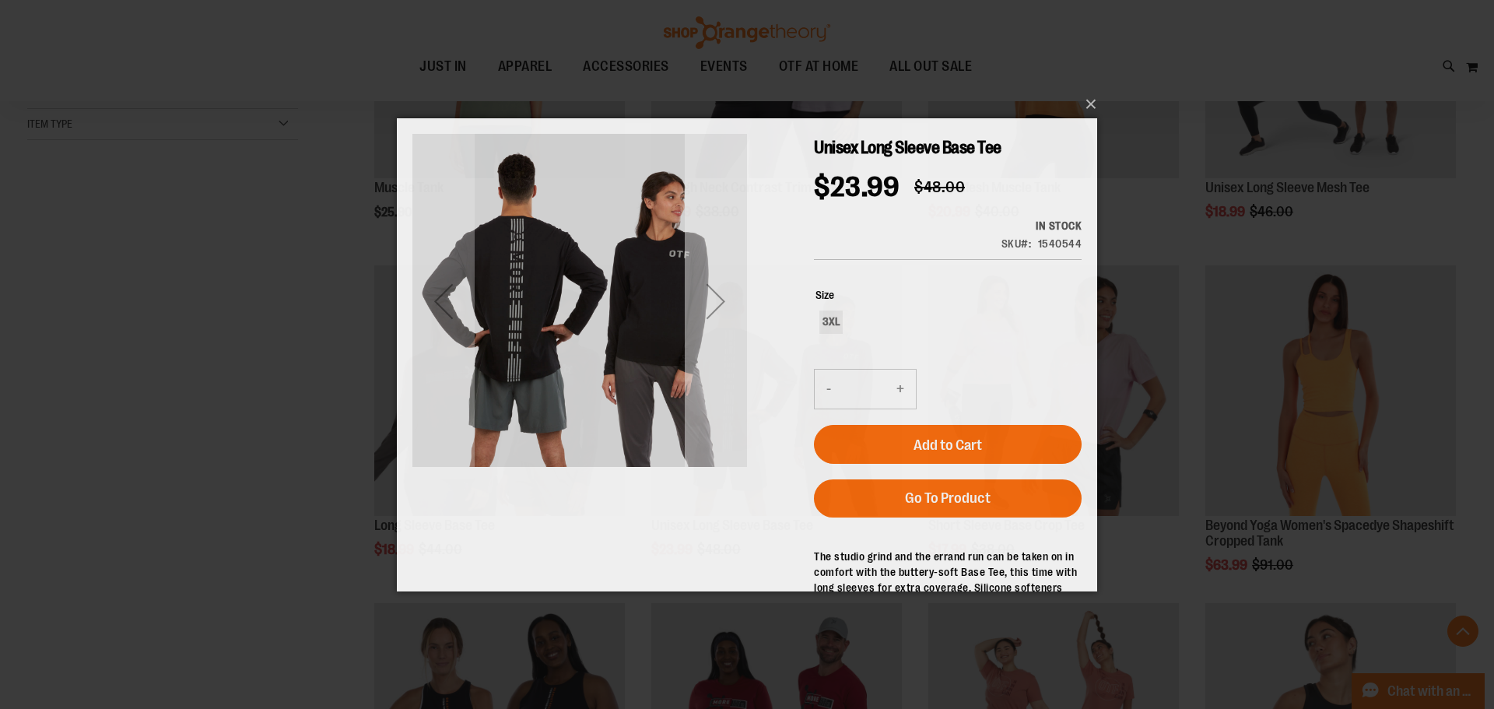
click at [714, 296] on div "Next" at bounding box center [716, 300] width 62 height 62
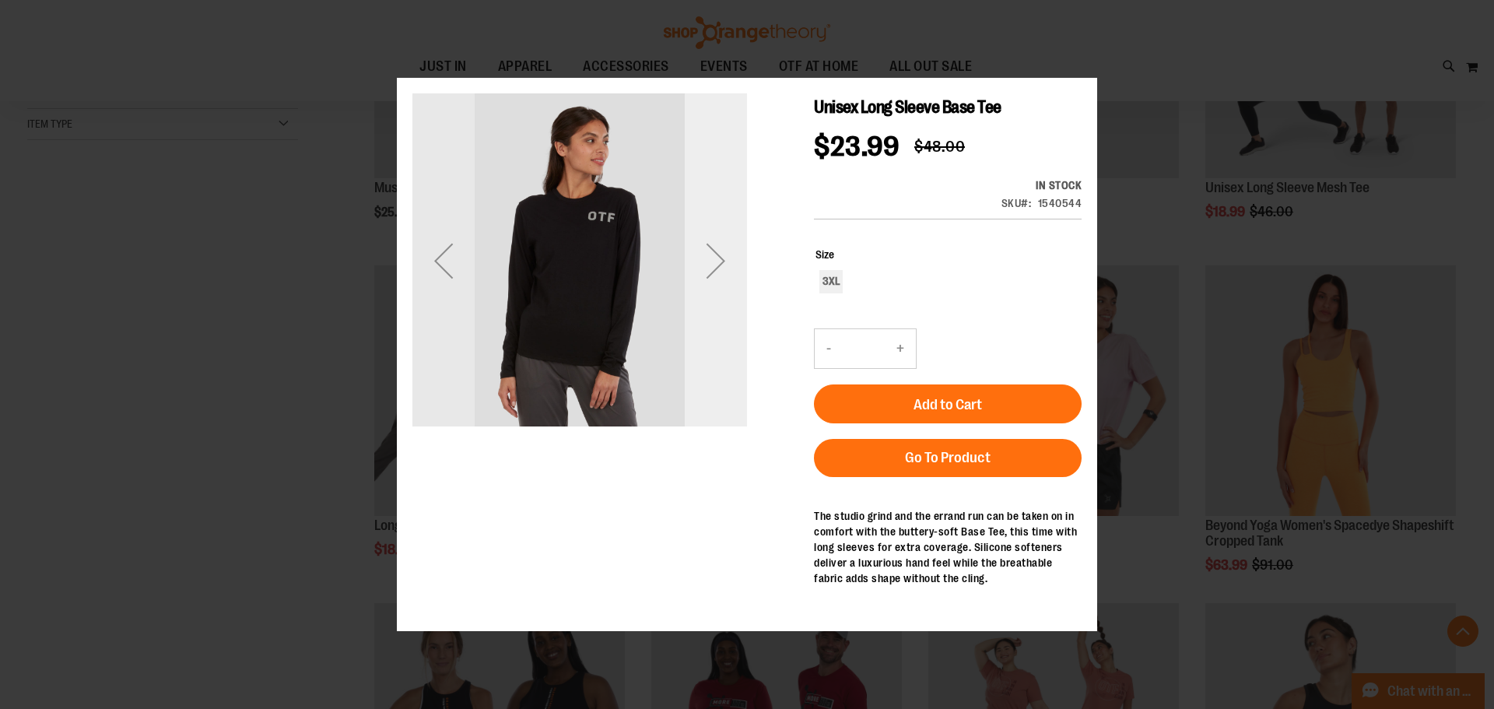
click at [715, 296] on div "Next" at bounding box center [716, 260] width 62 height 335
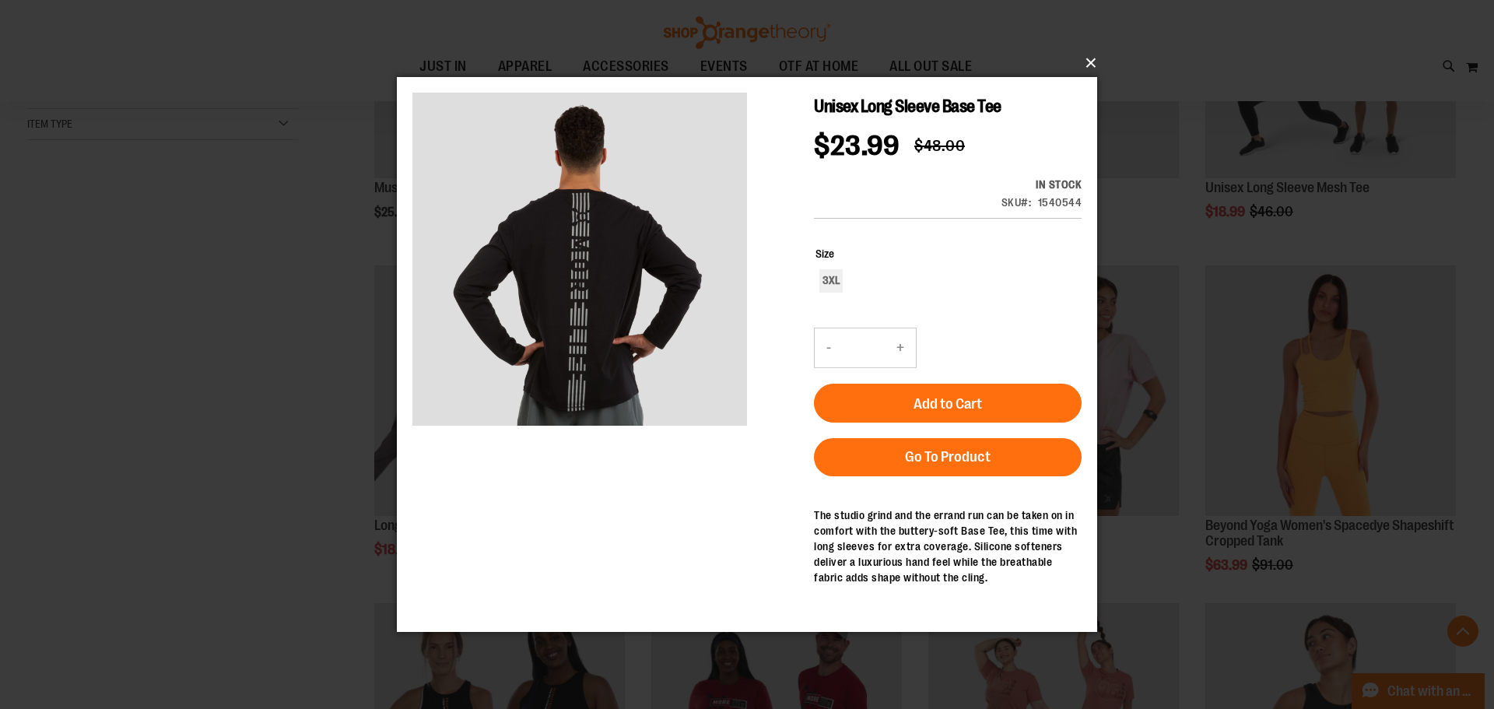
click at [1097, 64] on button "×" at bounding box center [751, 63] width 700 height 34
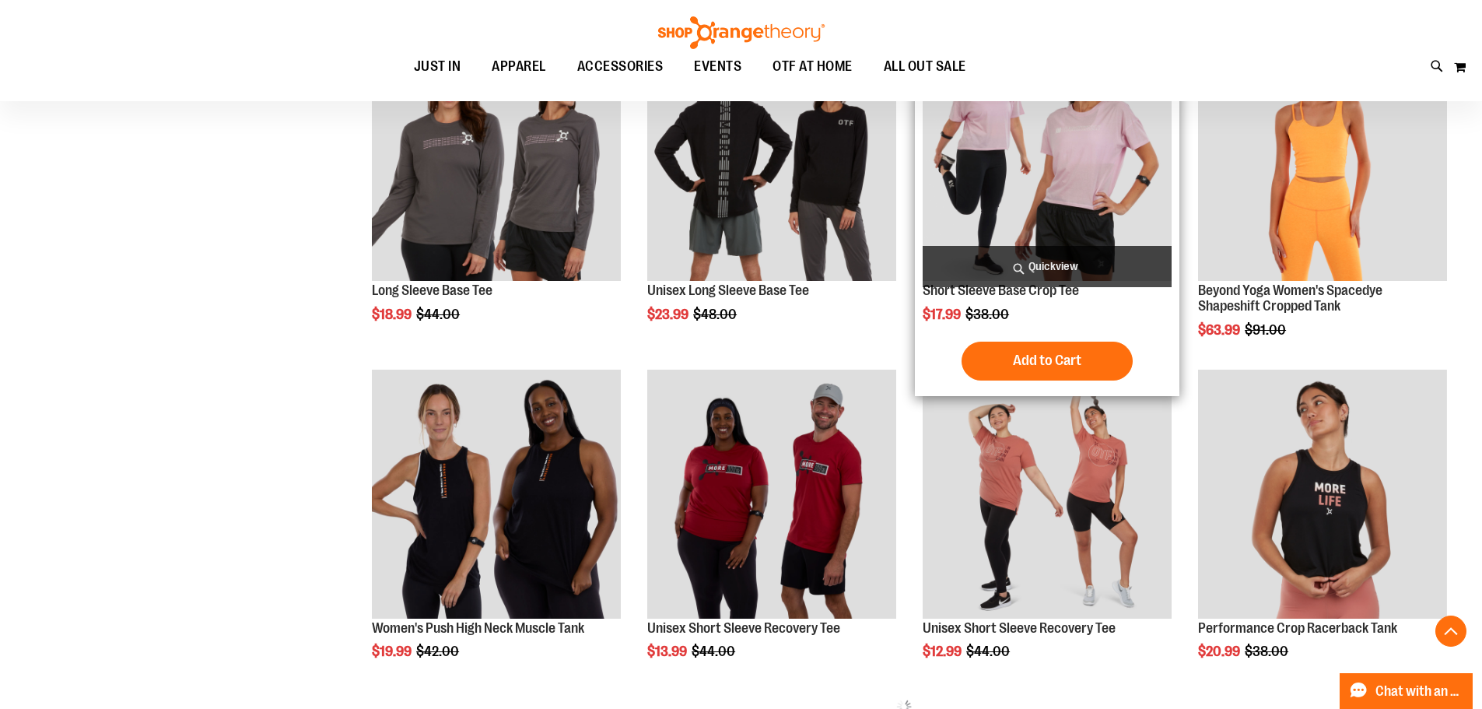
scroll to position [700, 0]
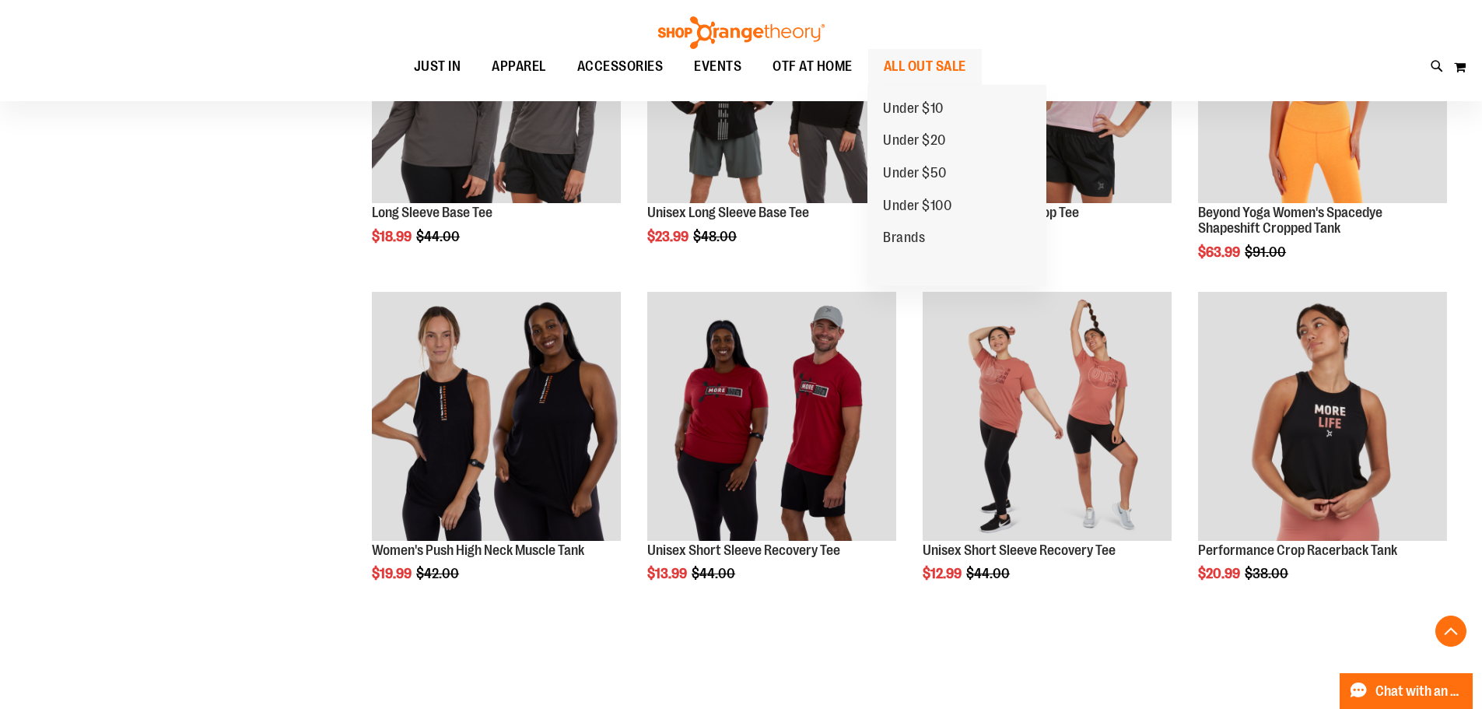
click at [937, 72] on span "ALL OUT SALE" at bounding box center [925, 66] width 82 height 35
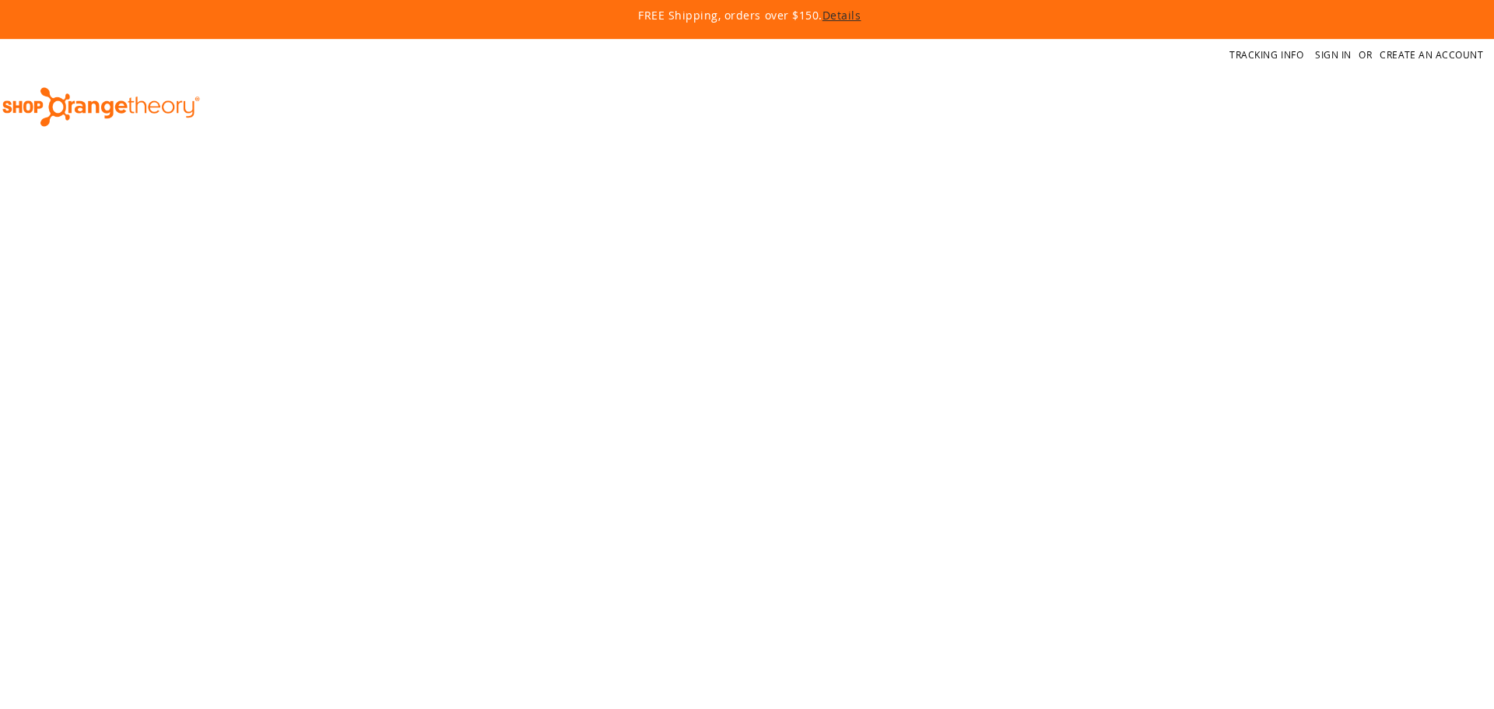
click at [947, 58] on div "Tracking Info Sign In Return to Procurement Create an Account" at bounding box center [747, 54] width 1494 height 31
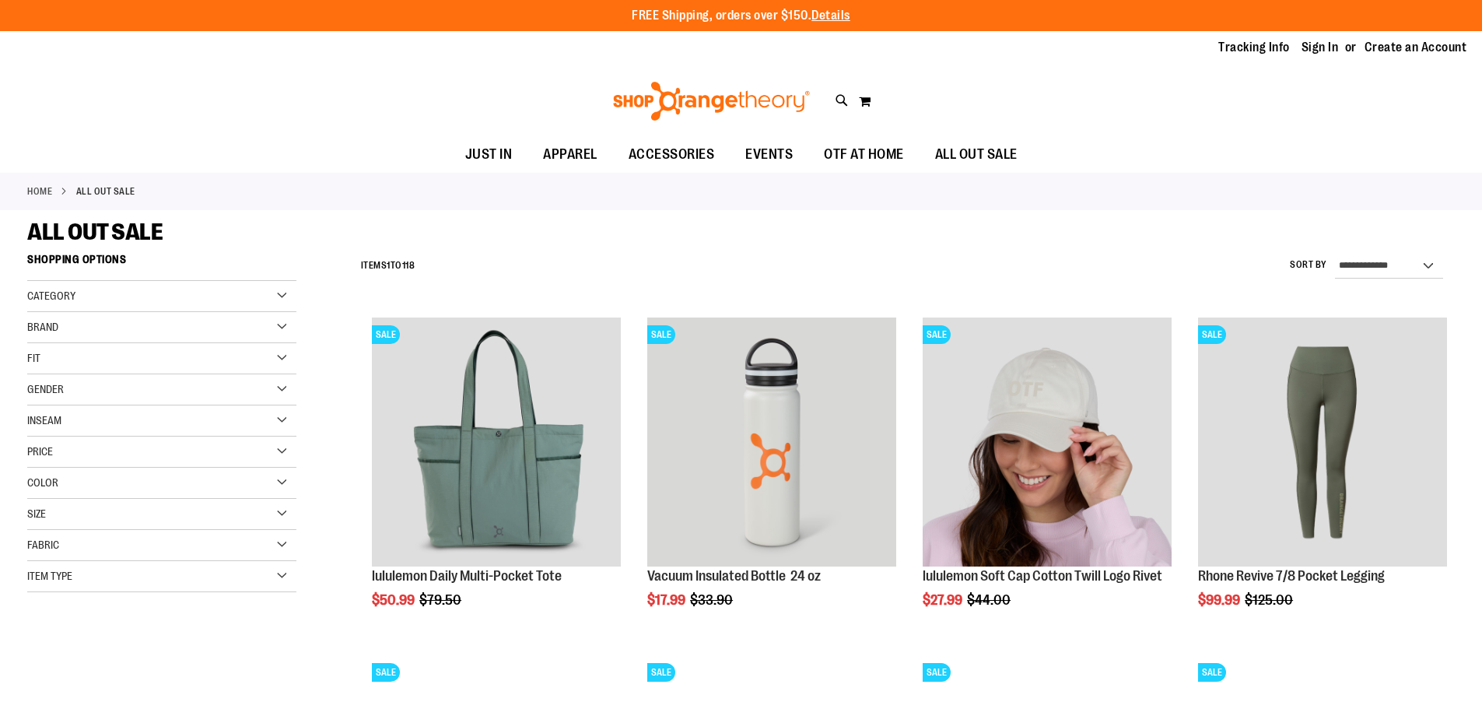
type input "**********"
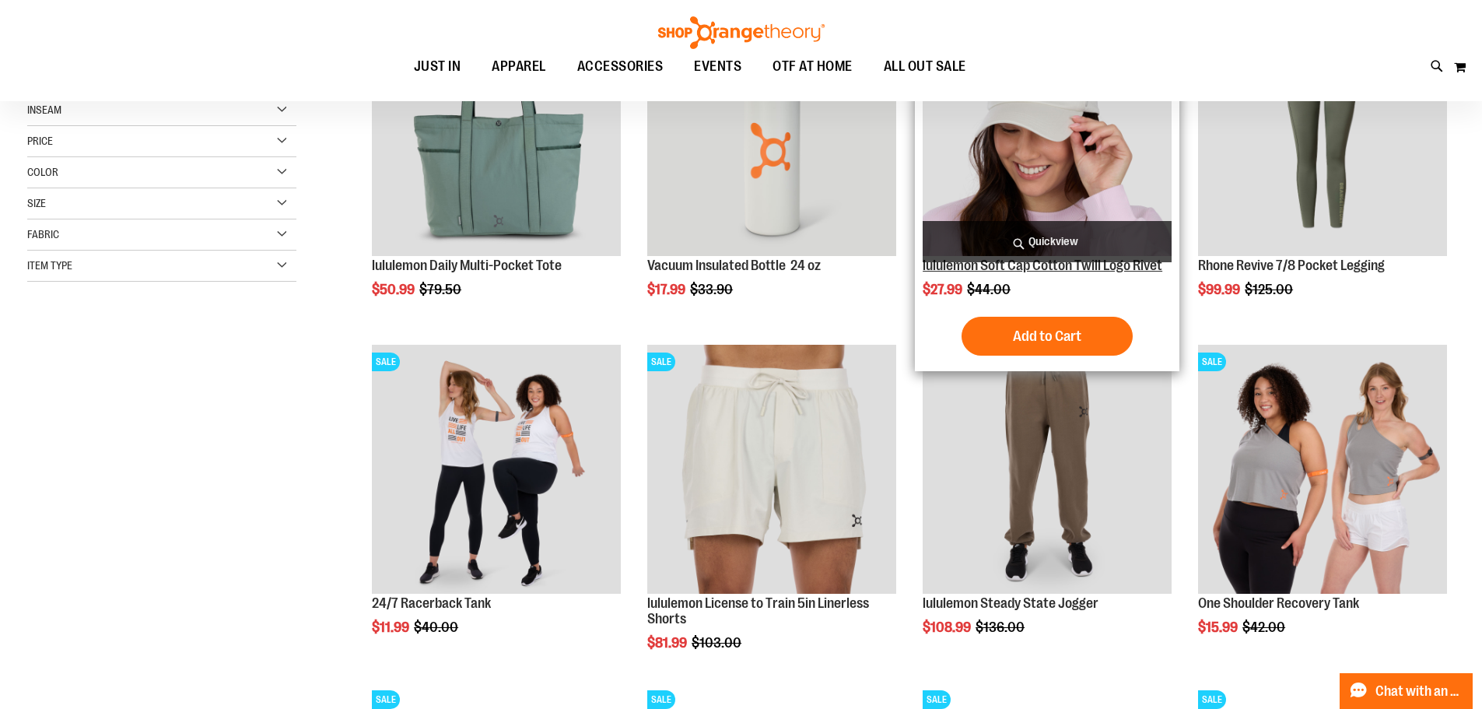
scroll to position [312, 0]
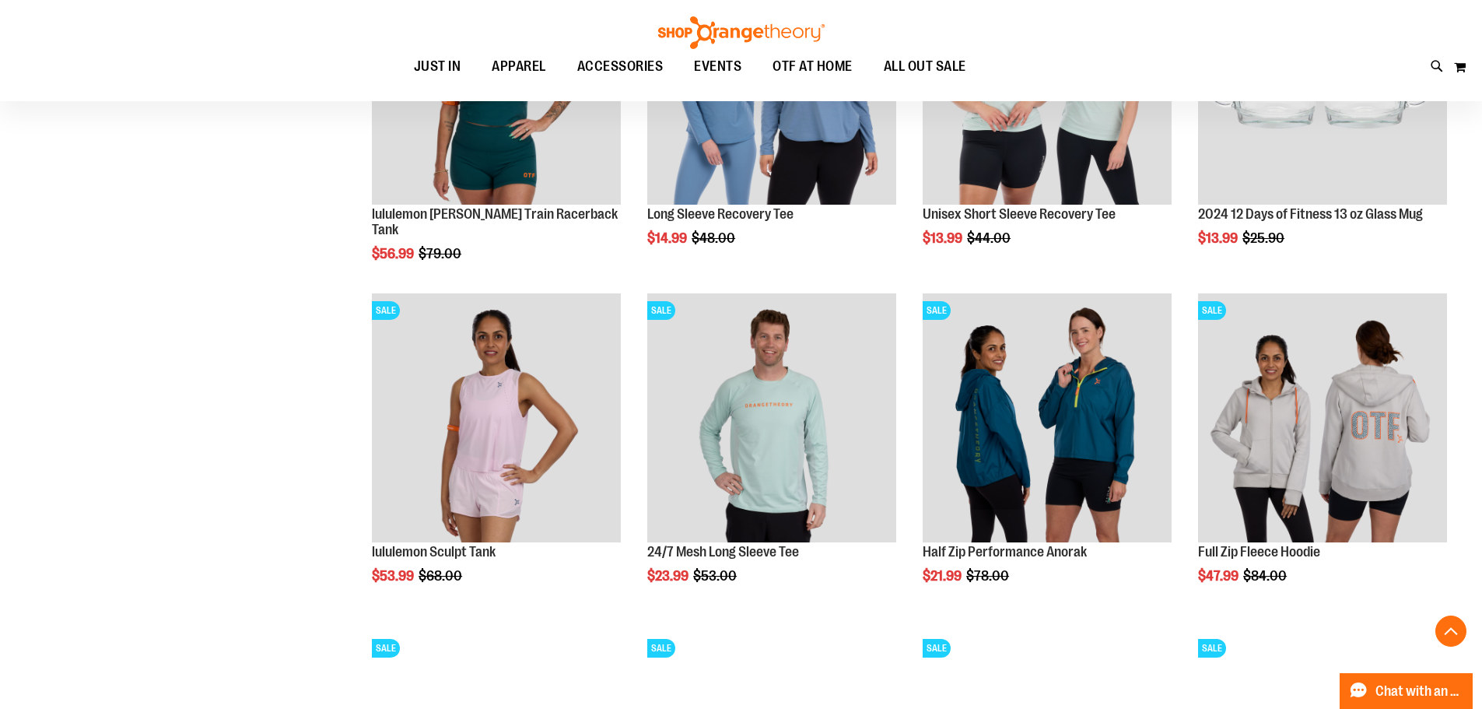
scroll to position [1401, 0]
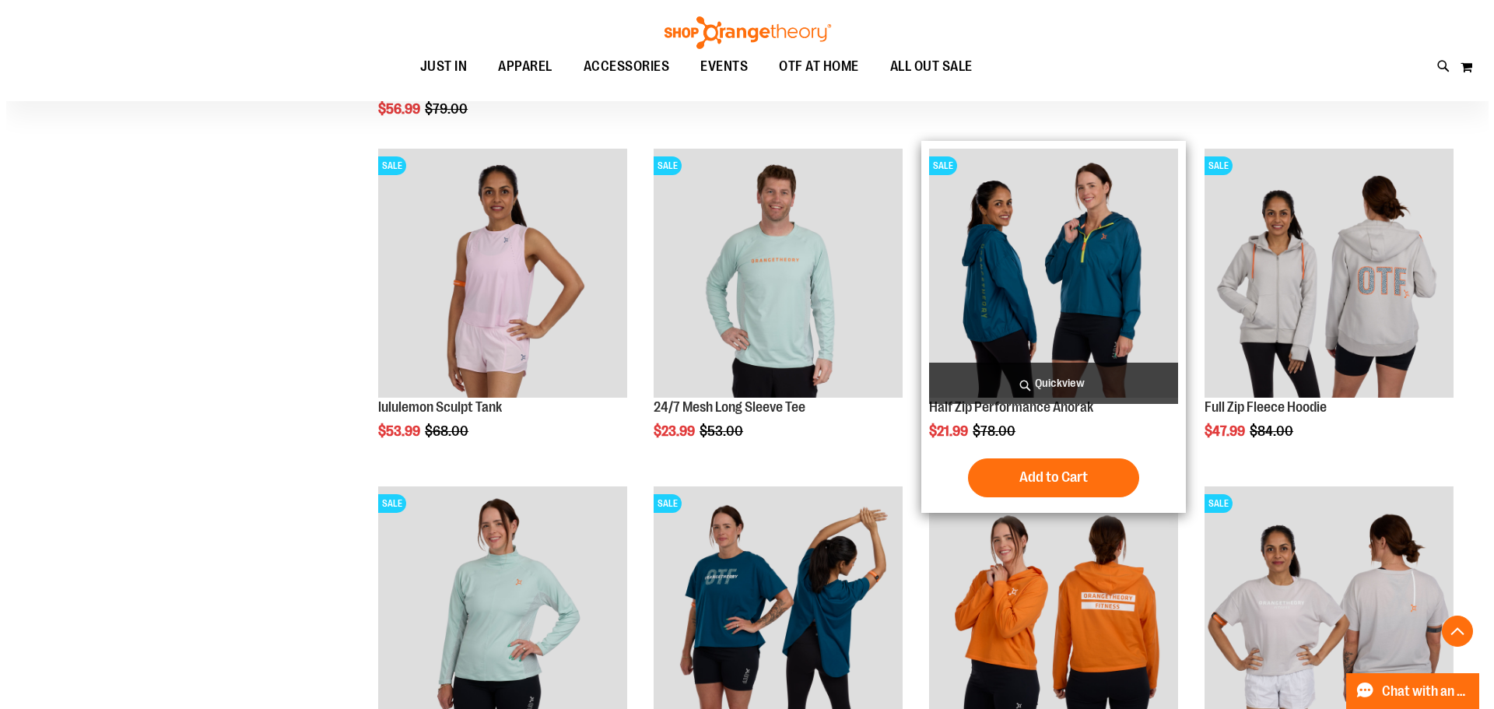
scroll to position [1635, 0]
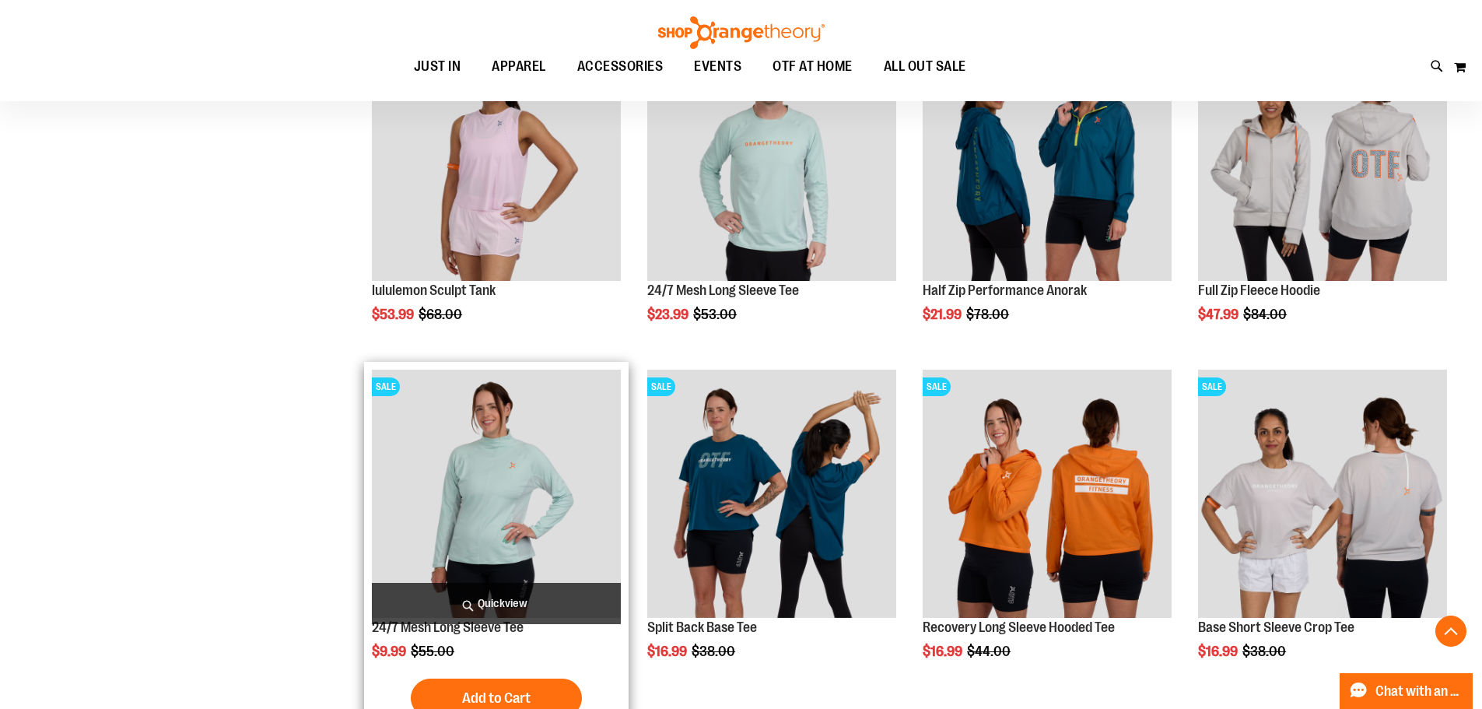
click at [516, 599] on span "Quickview" at bounding box center [496, 603] width 249 height 41
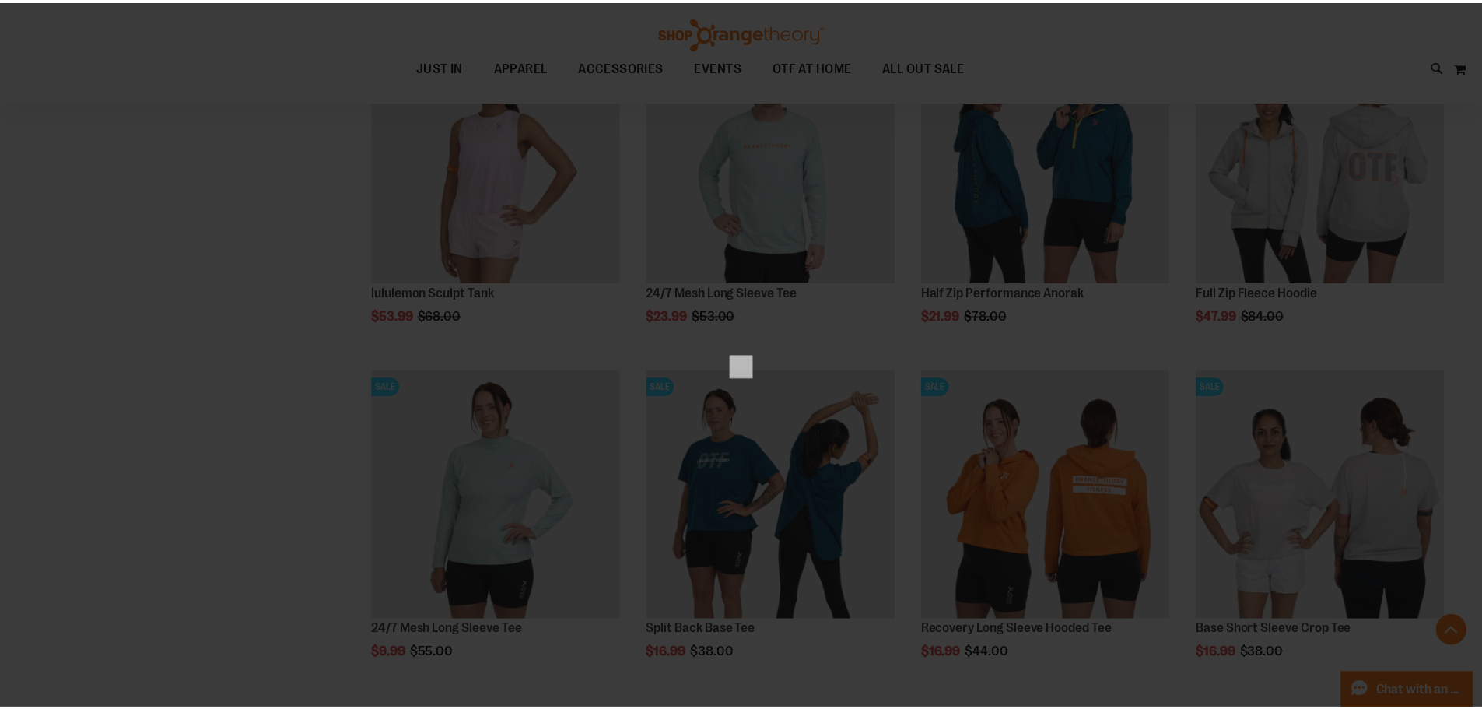
scroll to position [0, 0]
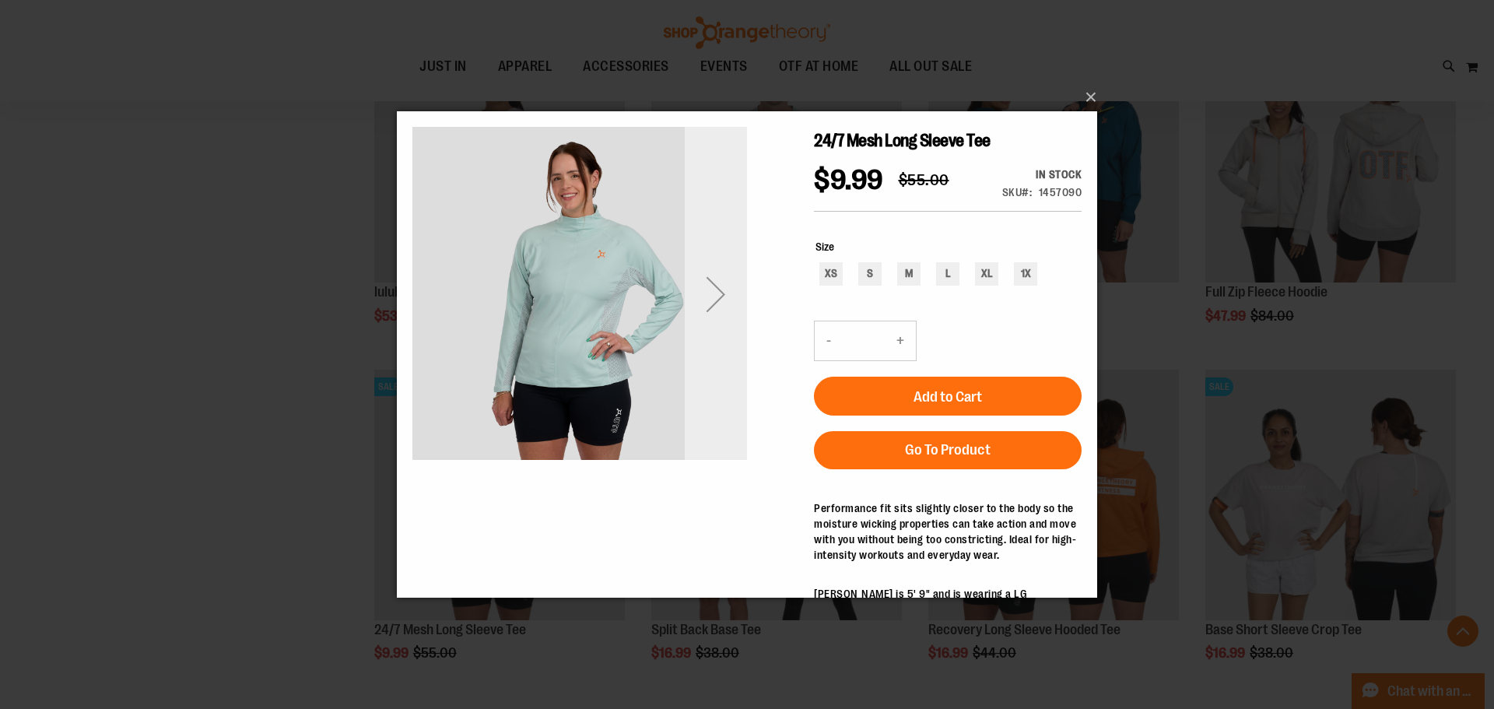
click at [709, 290] on div "Next" at bounding box center [716, 294] width 62 height 62
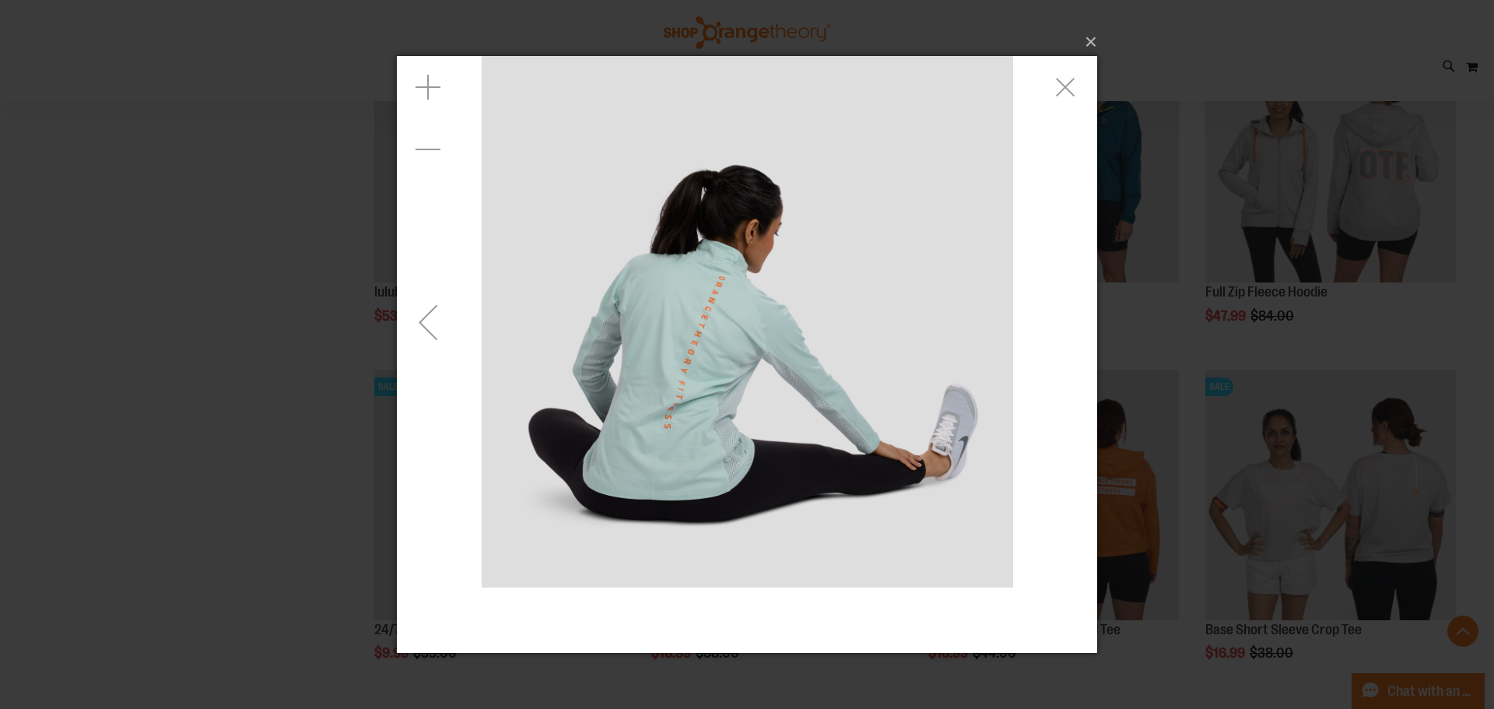
click at [453, 350] on div "Previous" at bounding box center [428, 321] width 62 height 62
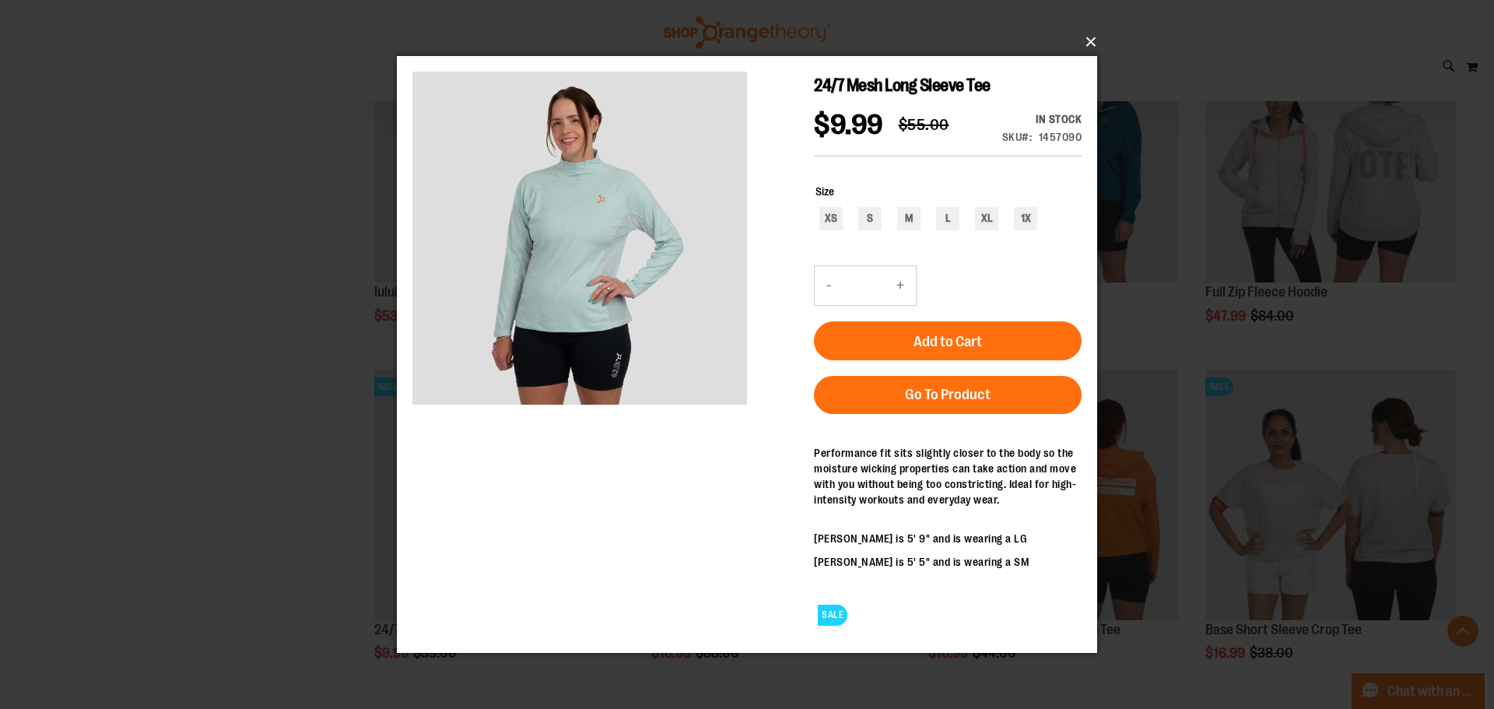
click at [1087, 40] on button "×" at bounding box center [751, 42] width 700 height 34
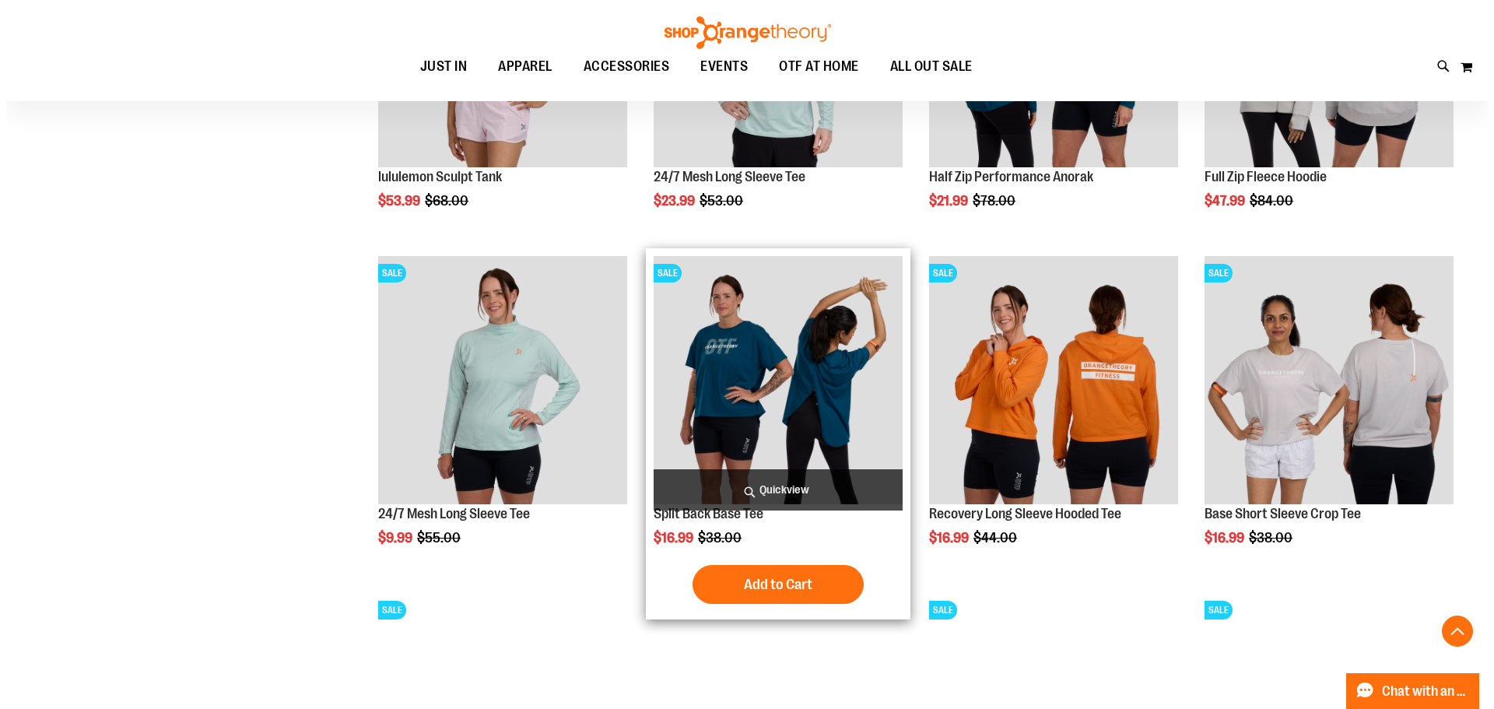
scroll to position [1790, 0]
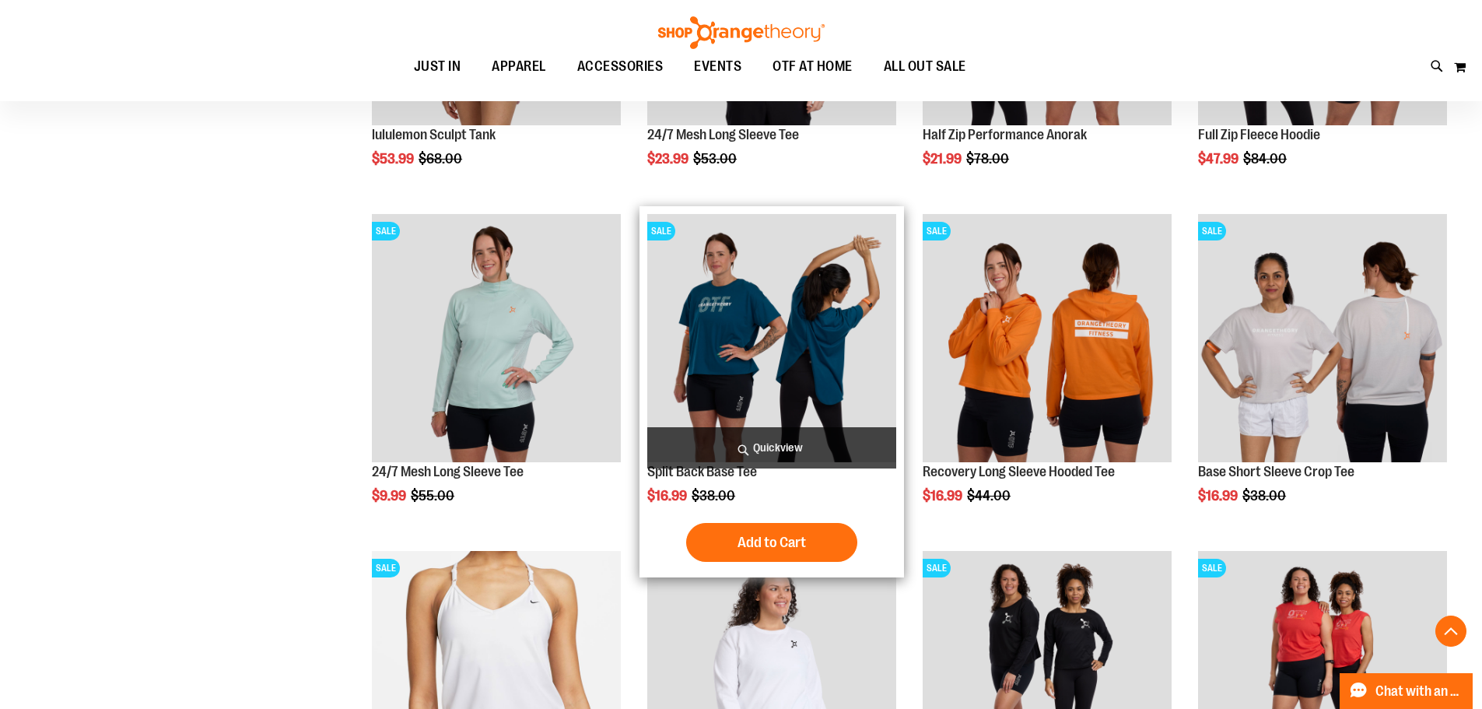
click at [728, 428] on span "Quickview" at bounding box center [771, 447] width 249 height 41
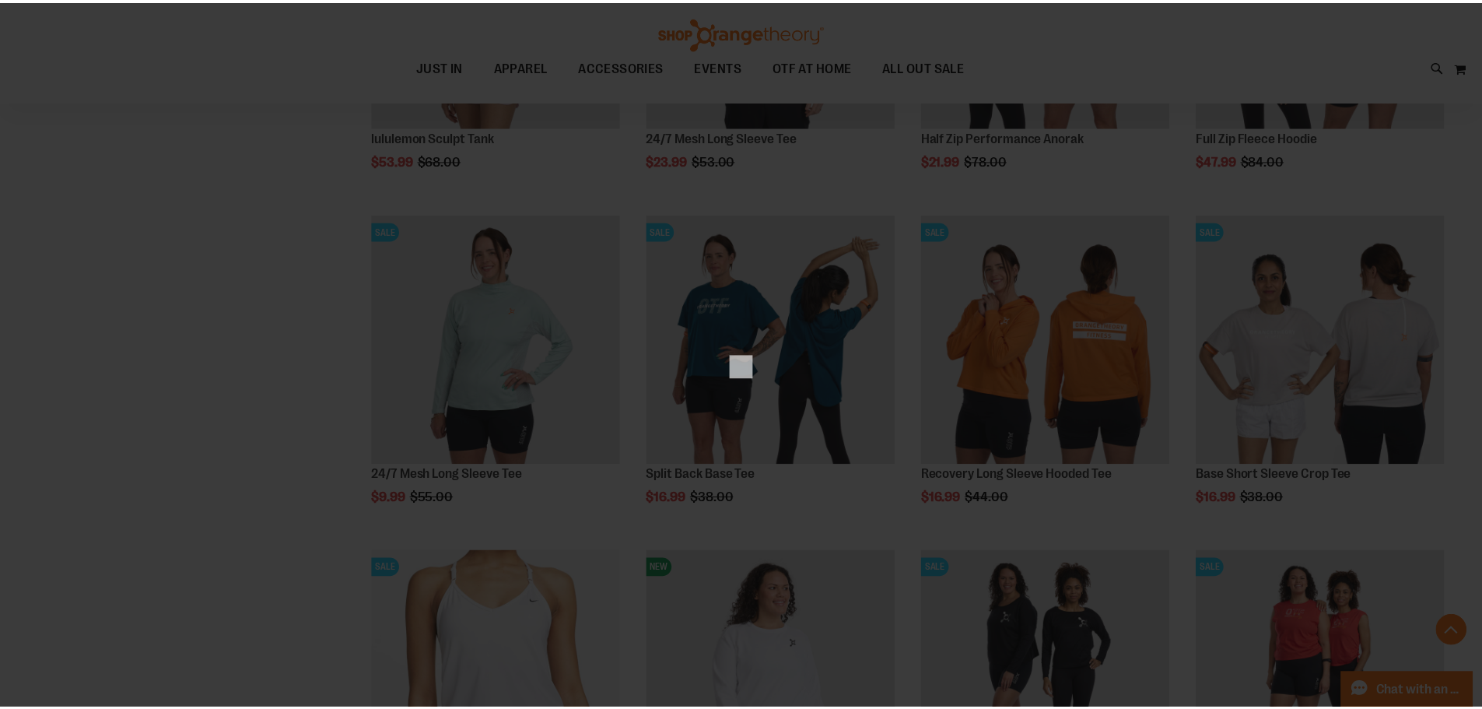
scroll to position [0, 0]
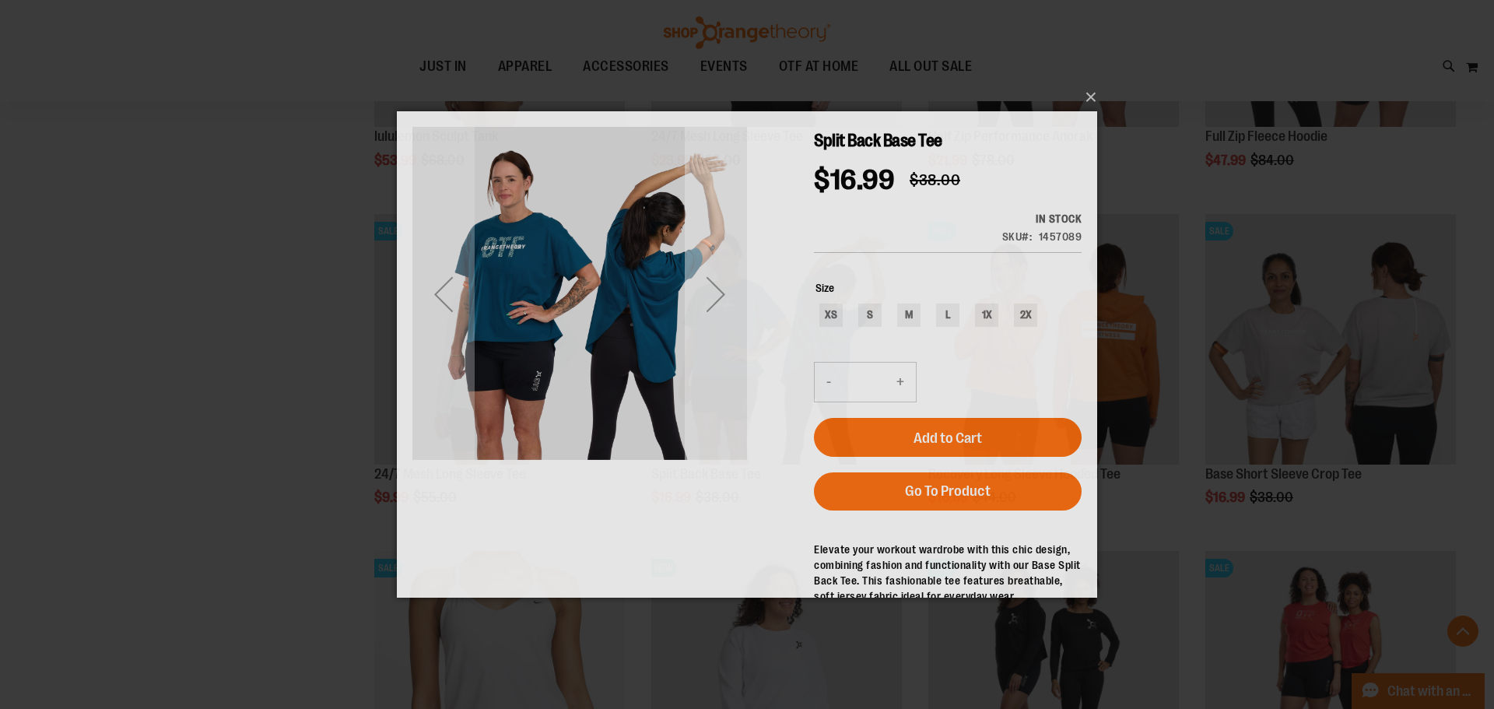
click at [724, 287] on div "Next" at bounding box center [716, 294] width 62 height 62
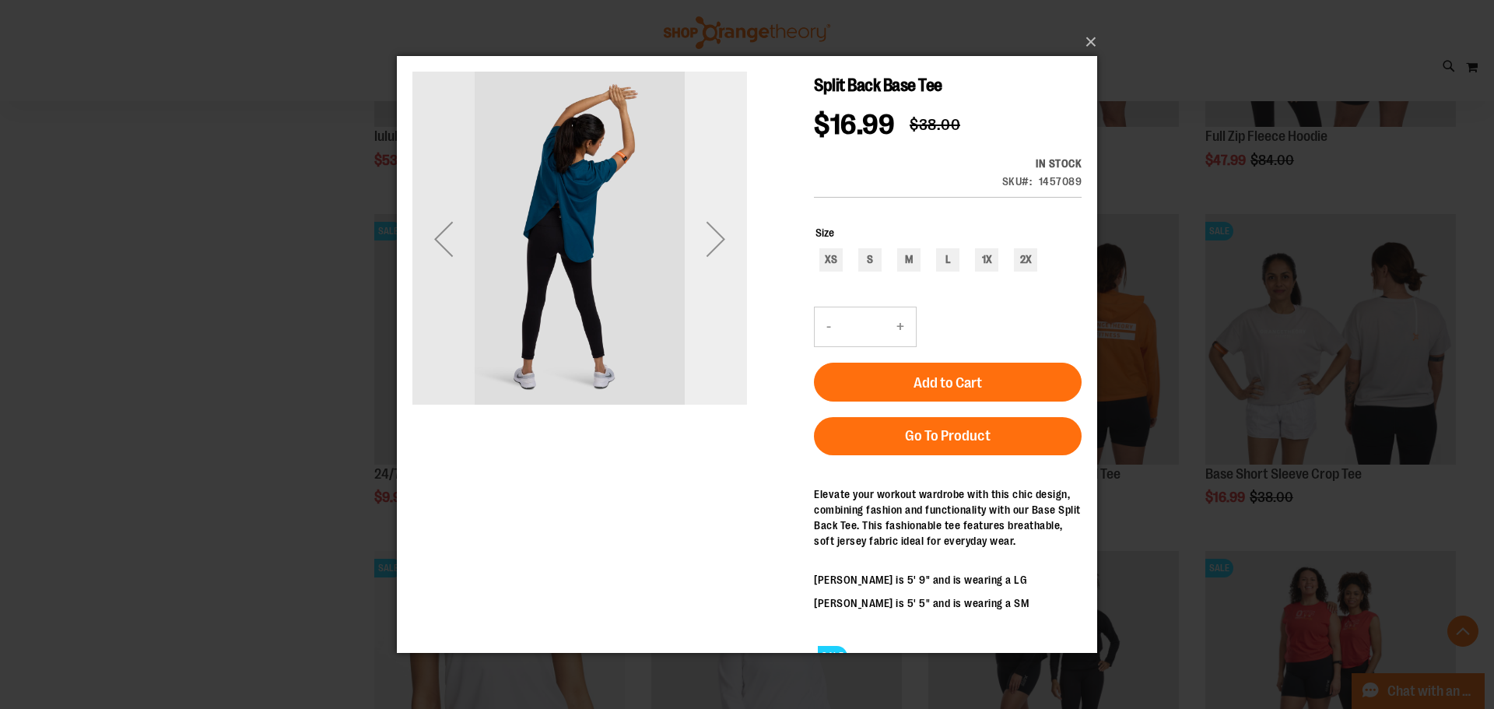
click at [724, 286] on div "Next" at bounding box center [716, 238] width 62 height 335
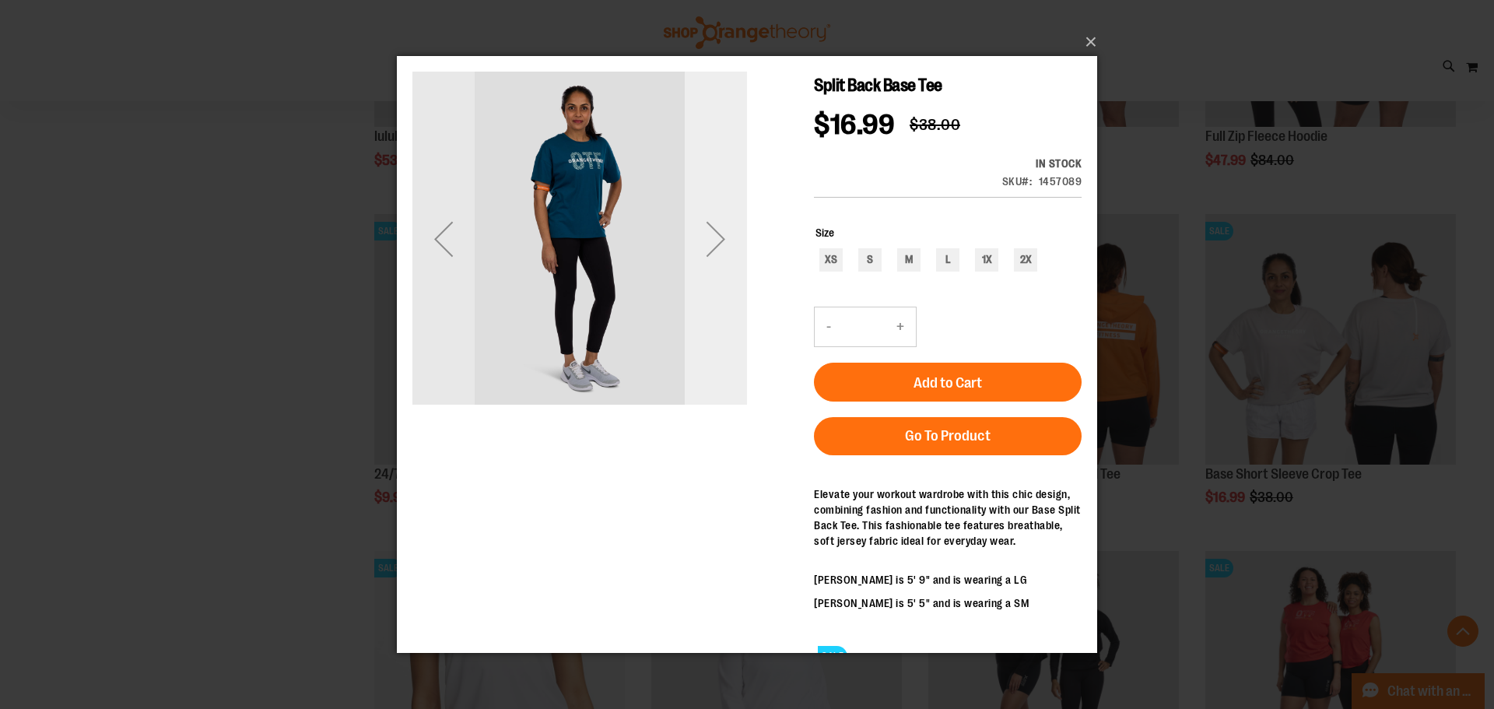
click at [715, 265] on div "Next" at bounding box center [716, 238] width 62 height 62
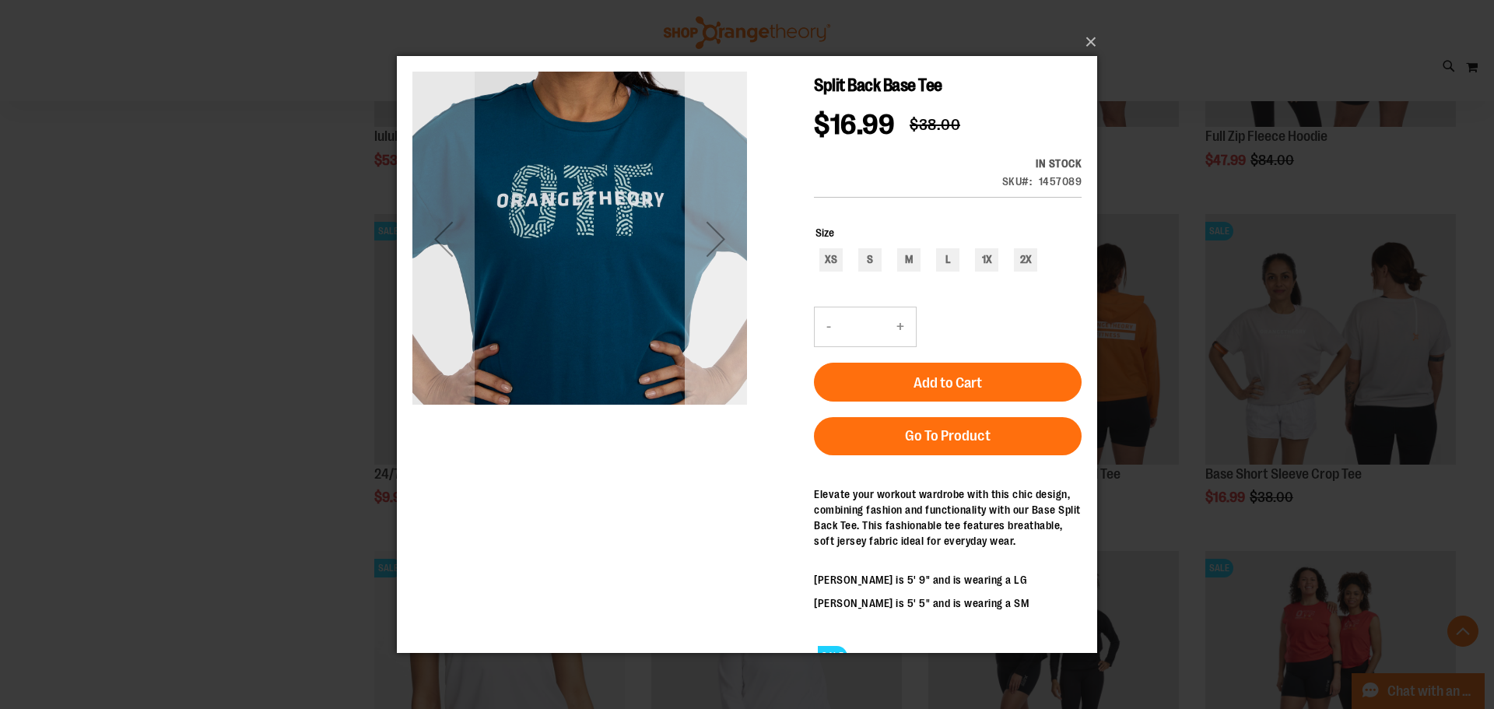
click at [714, 261] on div "Next" at bounding box center [716, 238] width 62 height 62
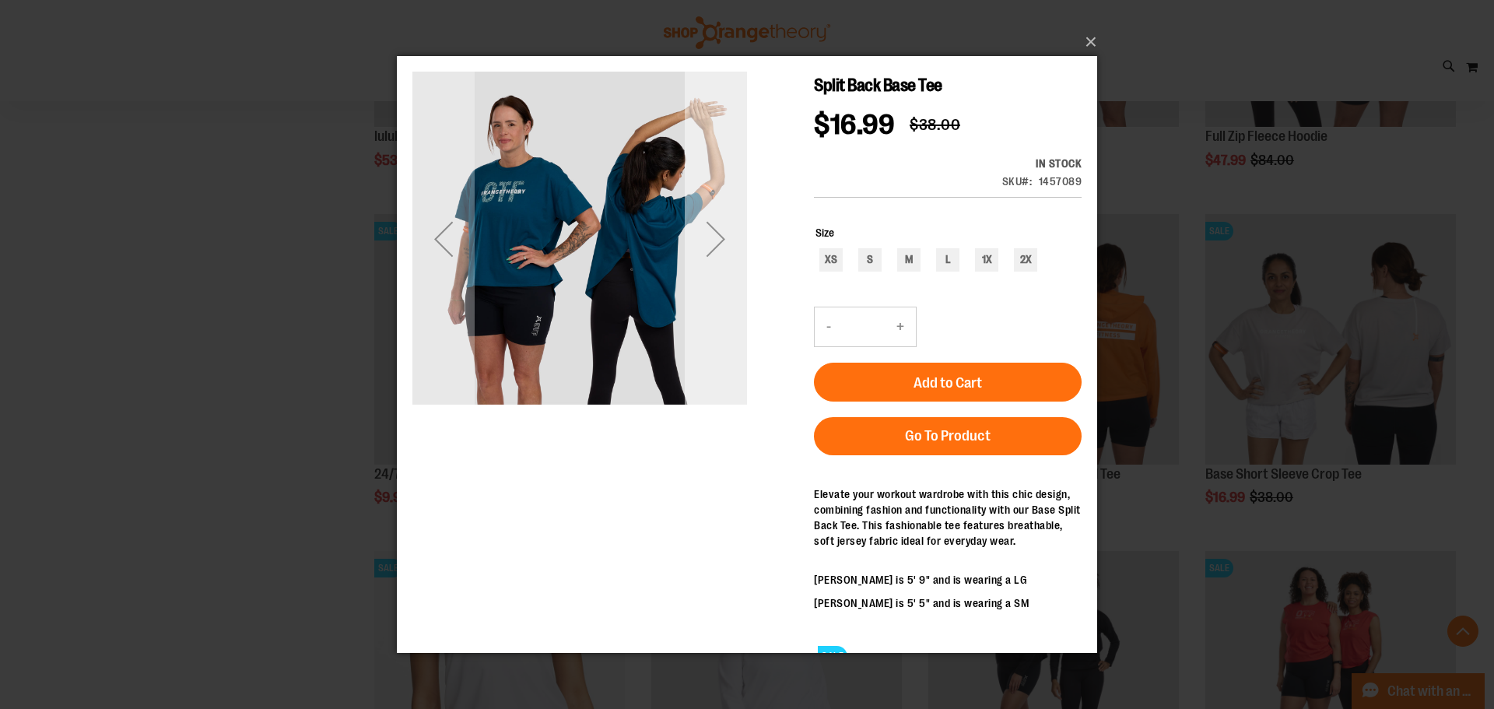
click at [714, 261] on div "Next" at bounding box center [716, 238] width 62 height 62
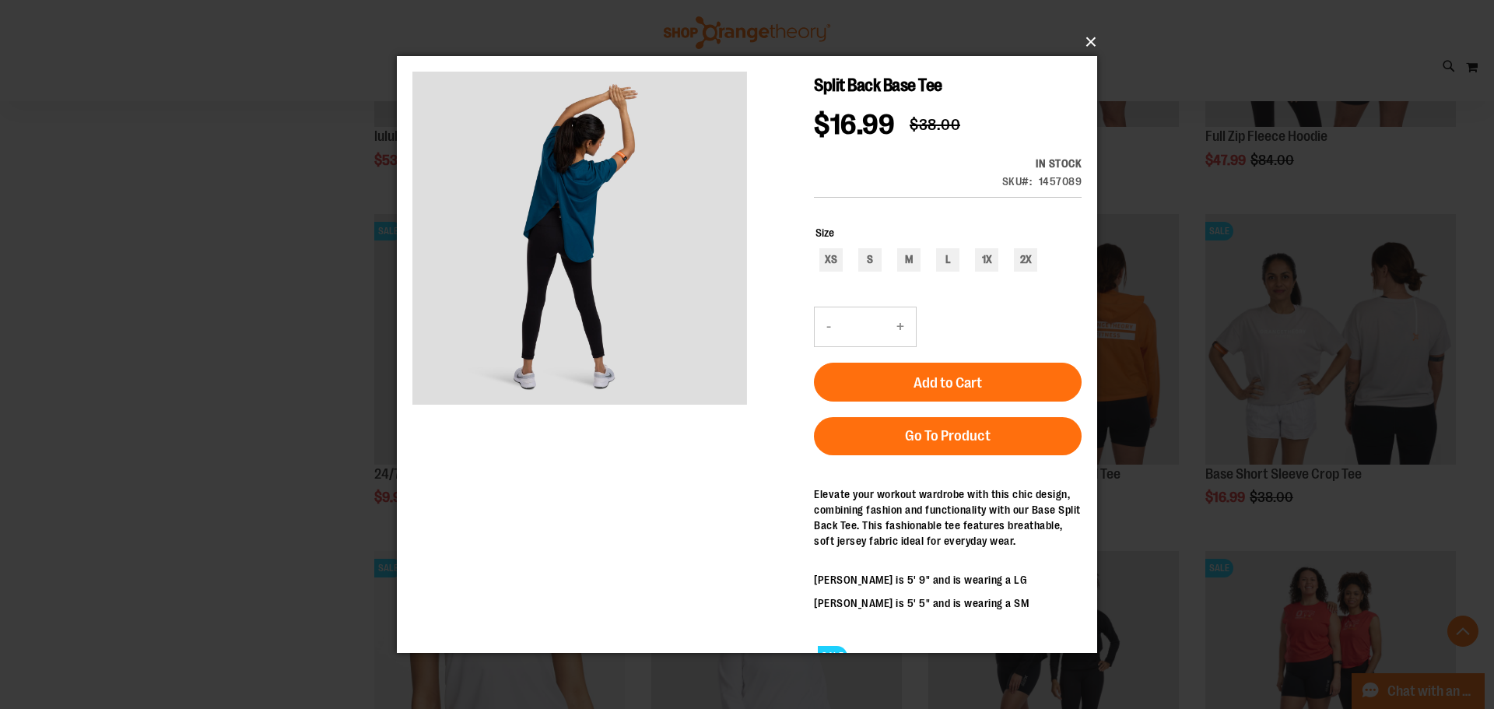
click at [1074, 33] on button "×" at bounding box center [751, 42] width 700 height 34
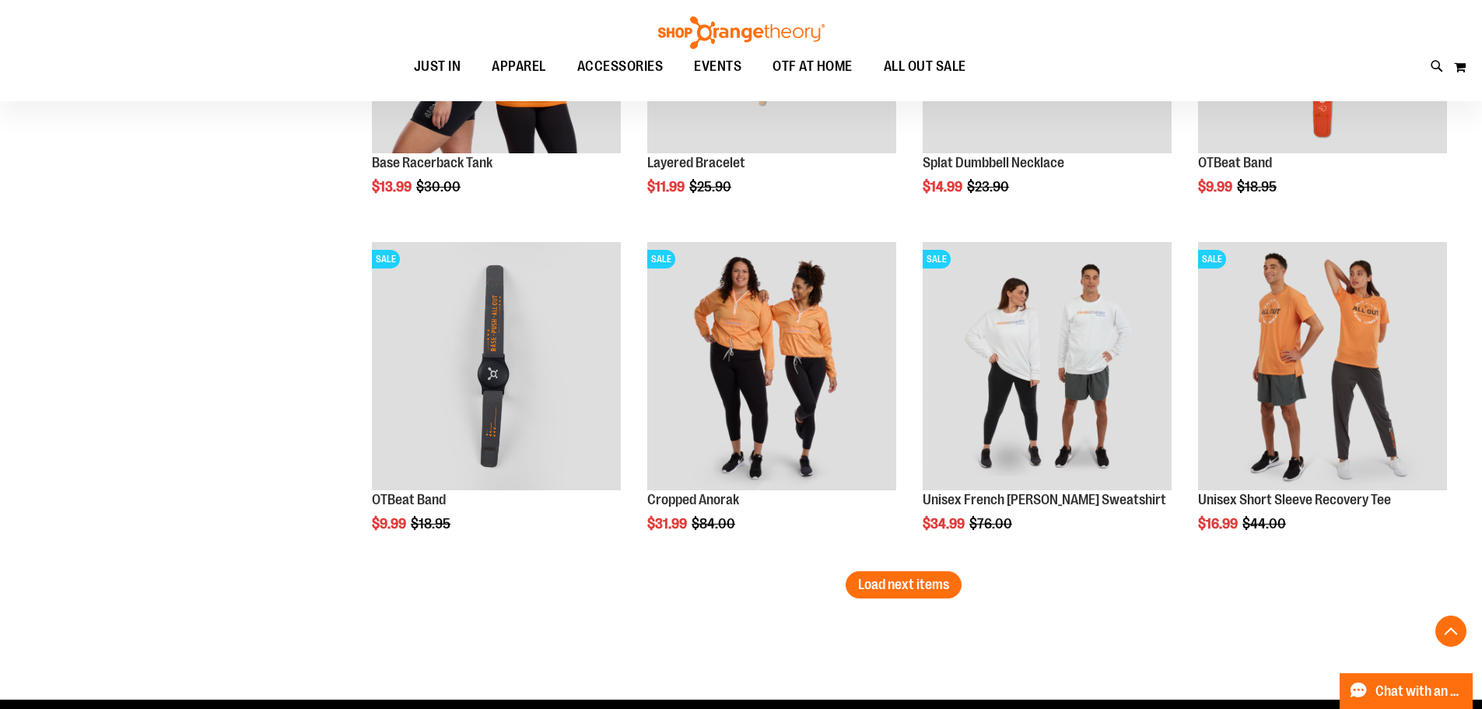
scroll to position [2802, 0]
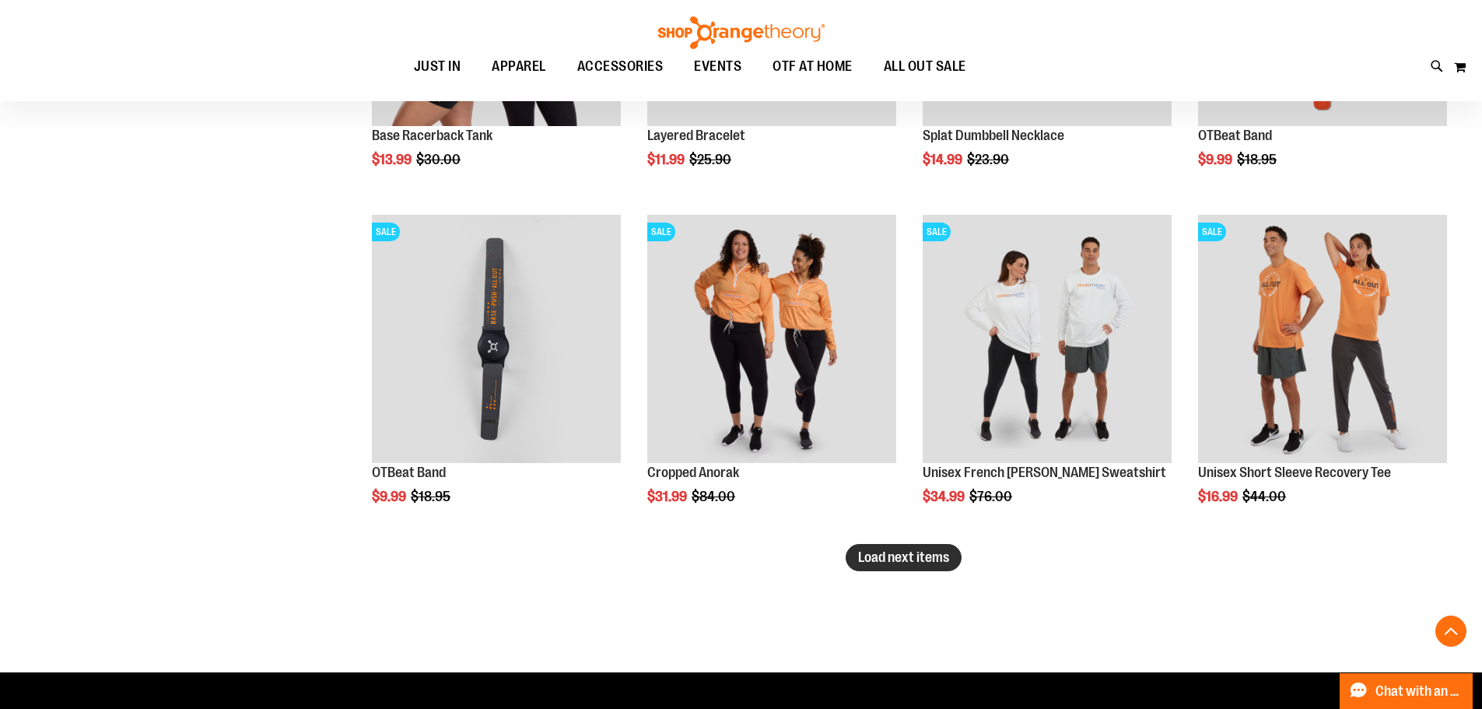
click at [904, 560] on span "Load next items" at bounding box center [903, 557] width 91 height 16
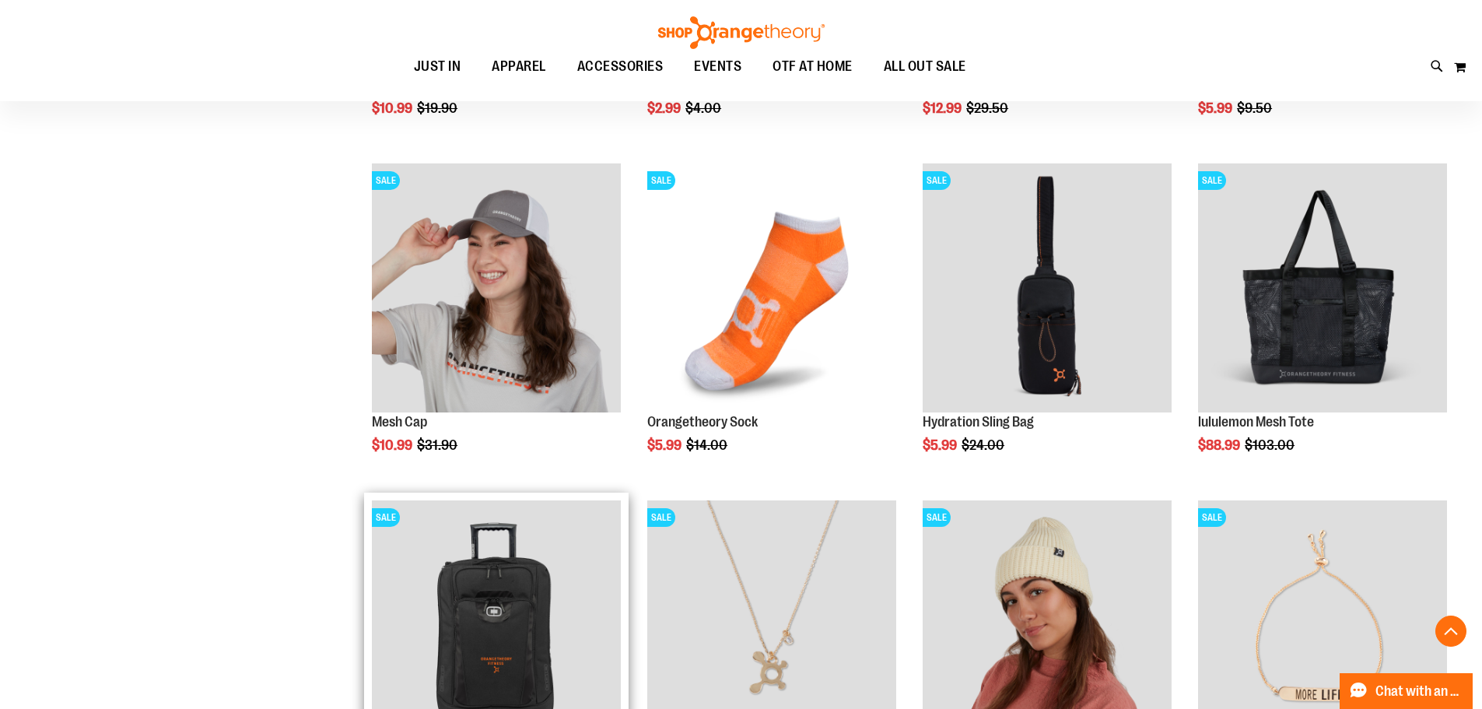
scroll to position [3502, 0]
